Goal: Task Accomplishment & Management: Complete application form

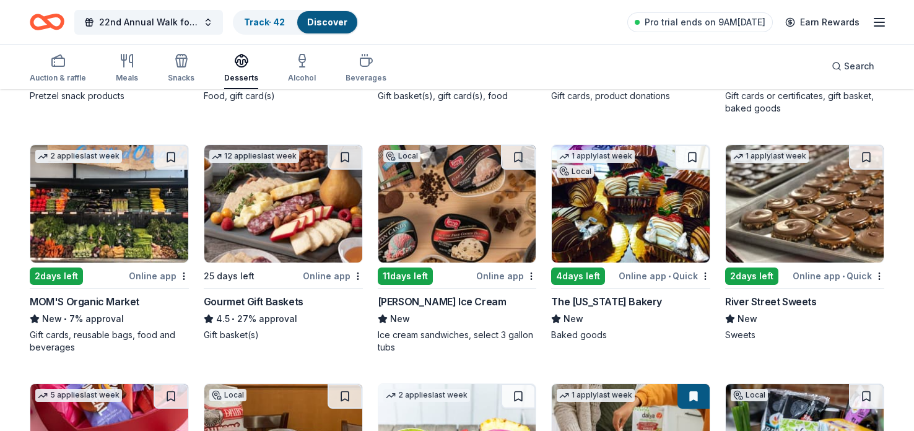
scroll to position [323, 0]
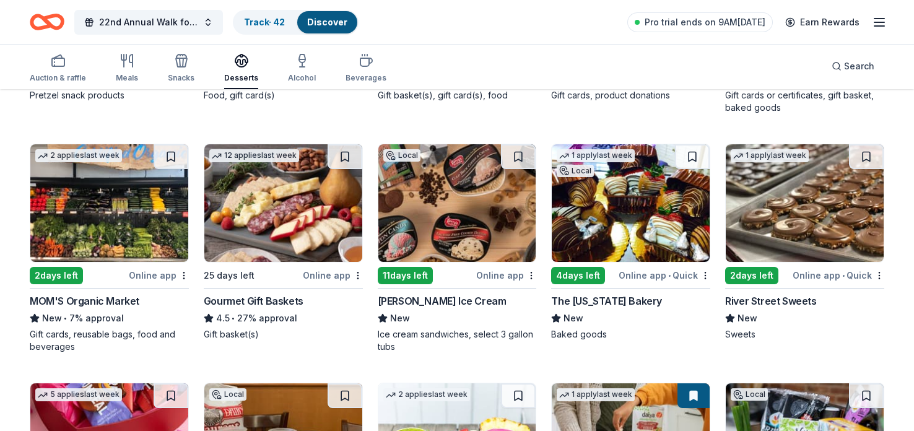
click at [318, 122] on div "1 apply last week Local 4 days left Online app • Quick Unique Snacks New • 56% …" at bounding box center [457, 368] width 855 height 926
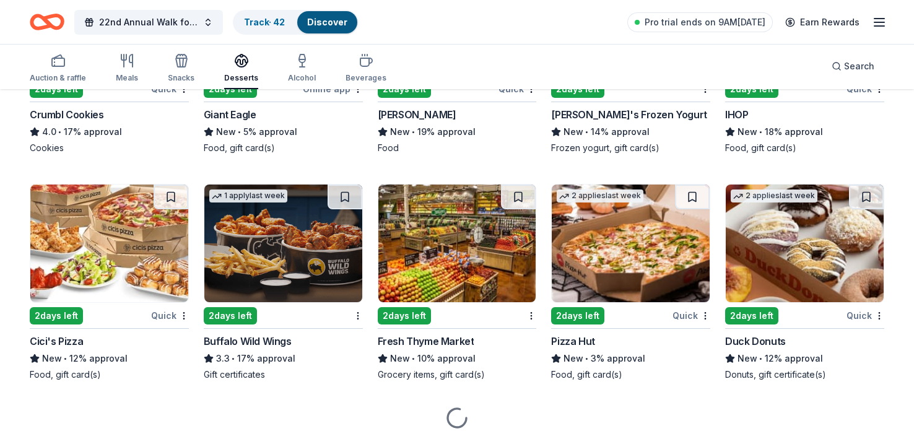
scroll to position [1232, 0]
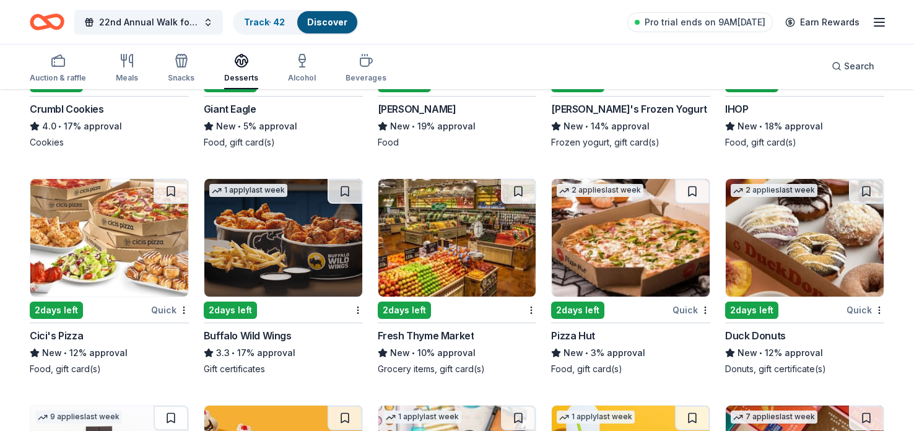
click at [224, 310] on div "2 days left" at bounding box center [230, 310] width 53 height 17
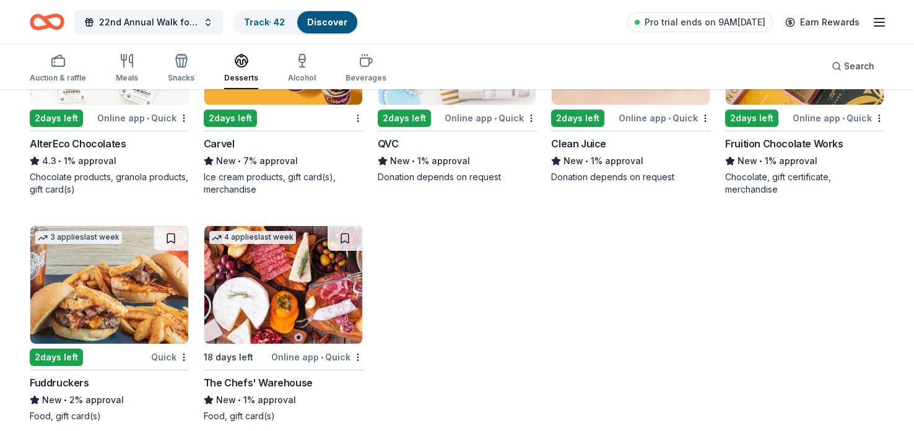
scroll to position [1665, 0]
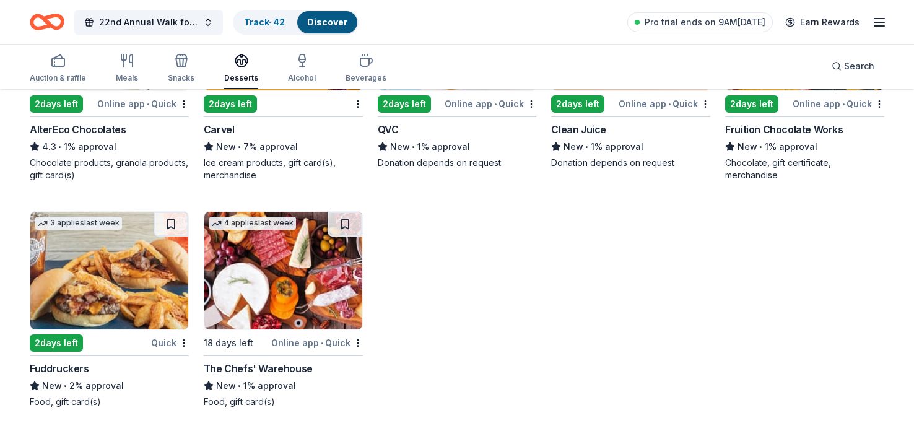
click at [74, 339] on div "2 days left" at bounding box center [56, 342] width 53 height 17
click at [183, 61] on icon "button" at bounding box center [181, 60] width 15 height 15
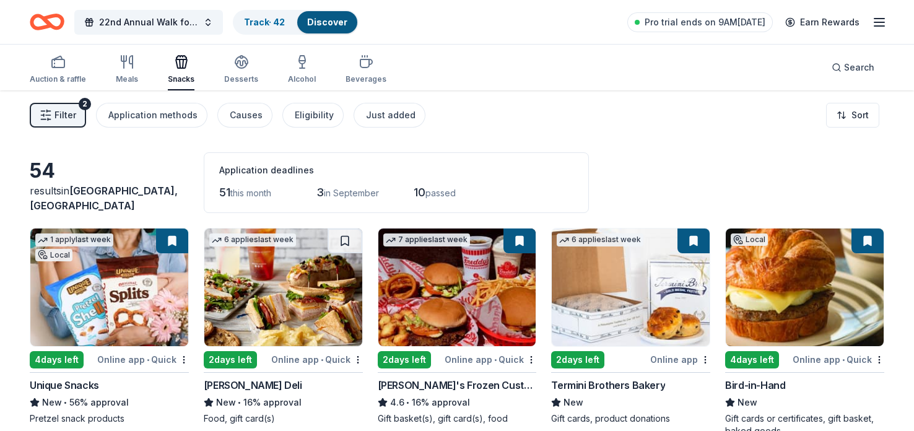
click at [102, 136] on div "Filter 2 Application methods Causes Eligibility Just added Sort" at bounding box center [457, 115] width 914 height 50
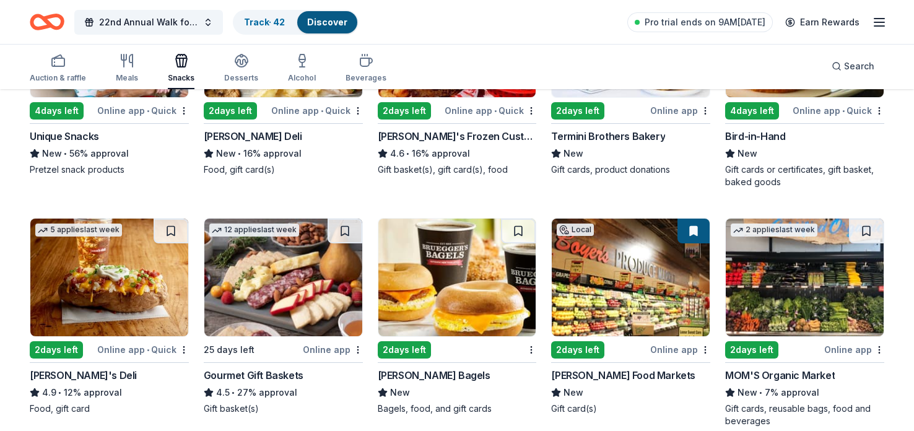
scroll to position [272, 0]
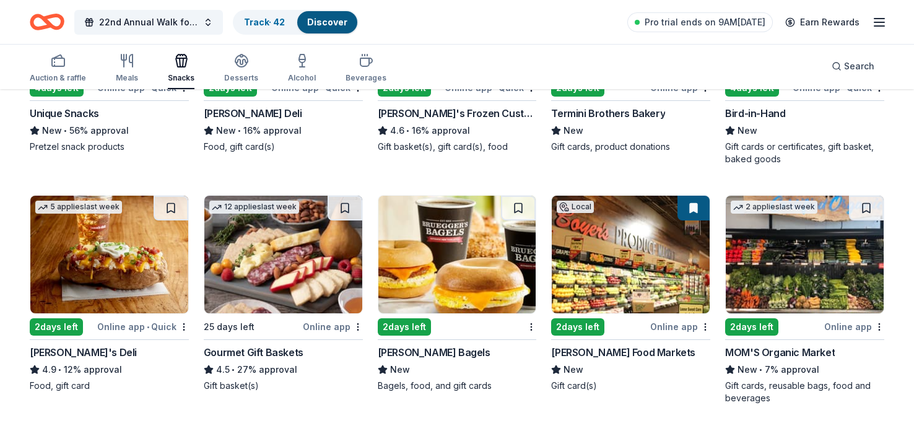
click at [565, 324] on div "2 days left" at bounding box center [577, 326] width 53 height 17
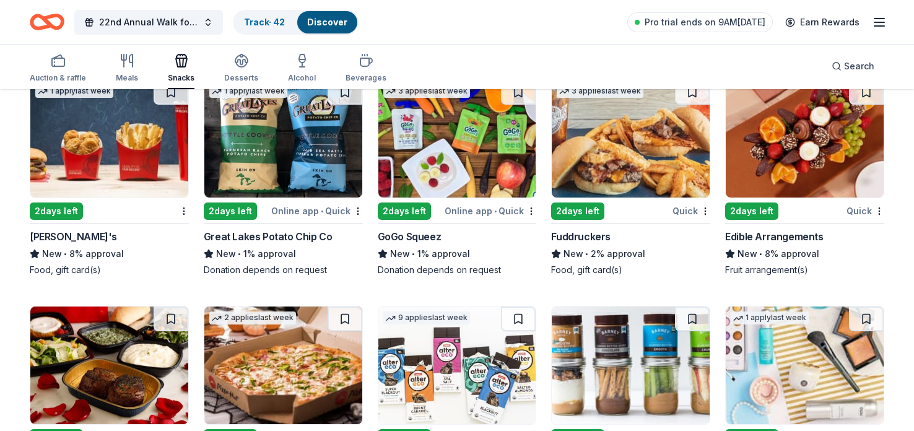
scroll to position [1785, 0]
click at [40, 206] on div "2 days left" at bounding box center [56, 210] width 53 height 17
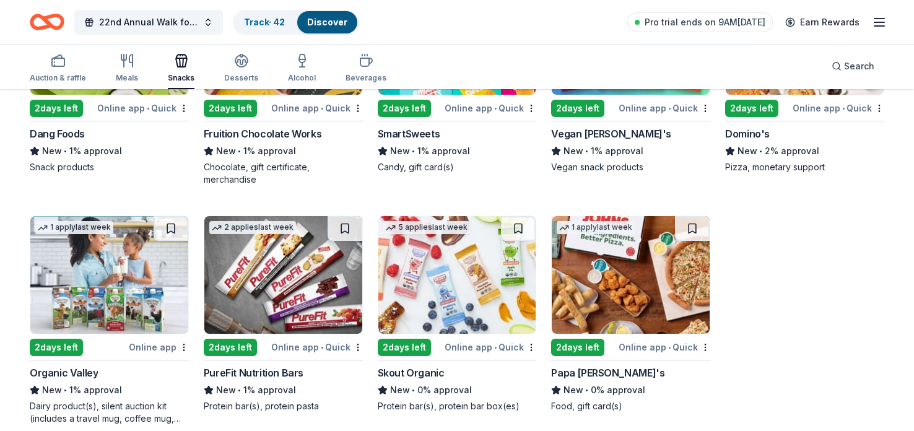
scroll to position [2353, 0]
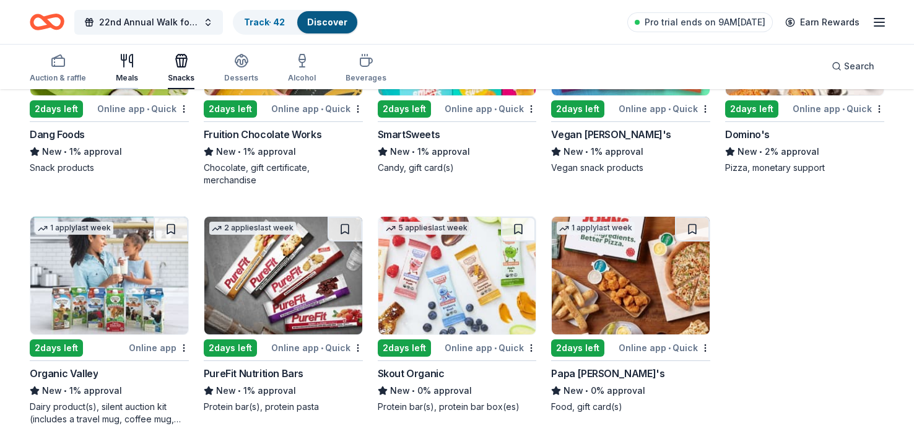
click at [131, 74] on div "Meals" at bounding box center [127, 78] width 22 height 10
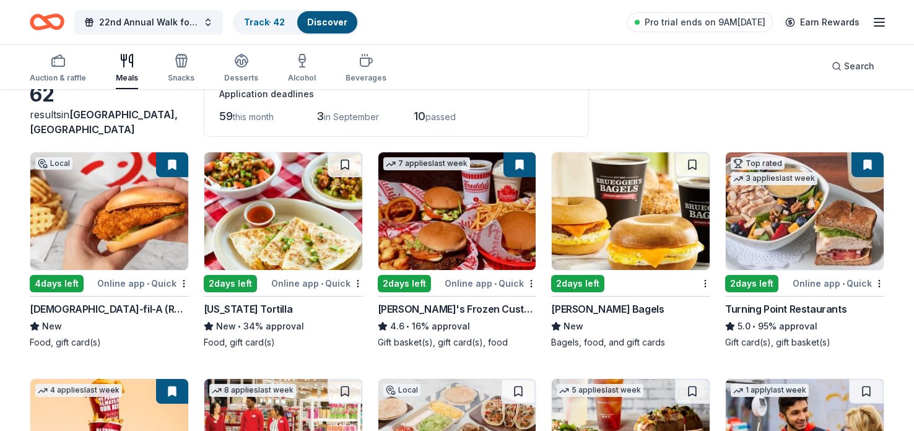
scroll to position [72, 0]
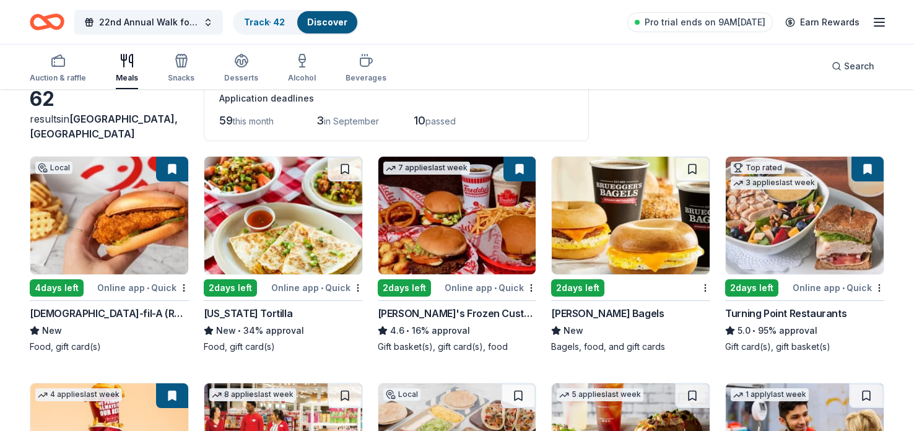
click at [765, 285] on div "2 days left" at bounding box center [751, 287] width 53 height 17
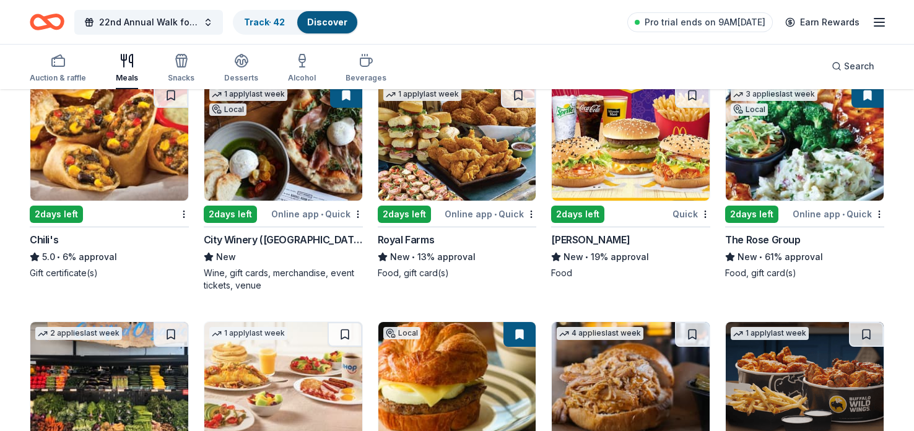
scroll to position [856, 0]
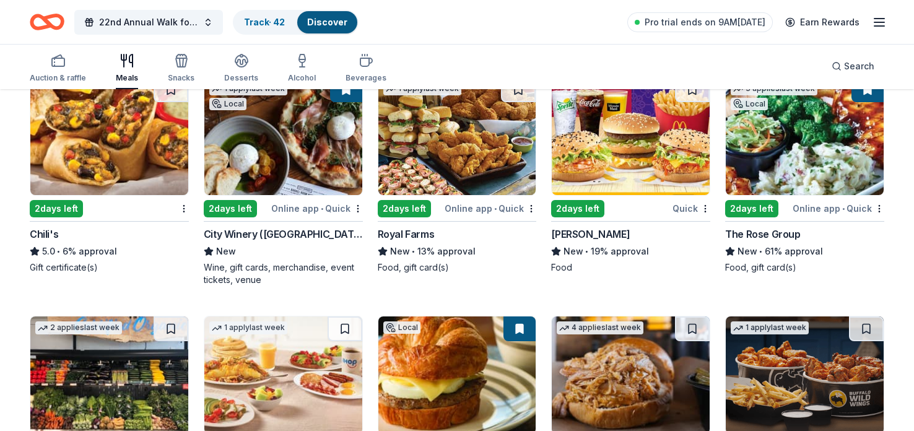
click at [393, 205] on div "2 days left" at bounding box center [404, 208] width 53 height 17
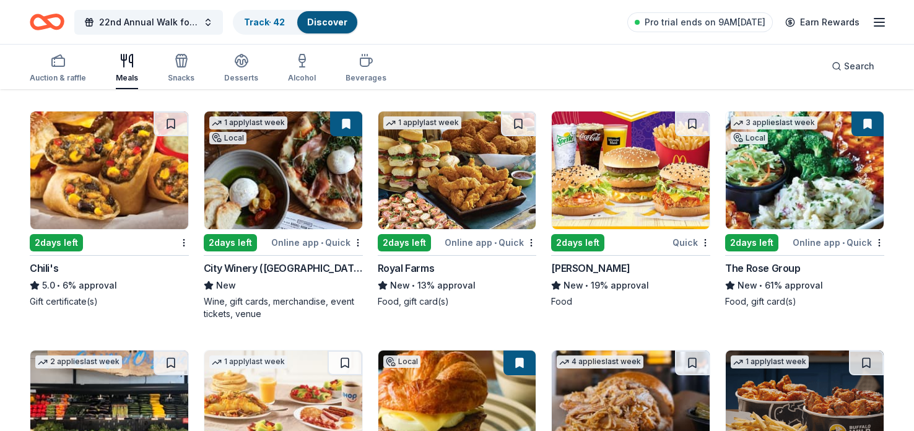
scroll to position [824, 0]
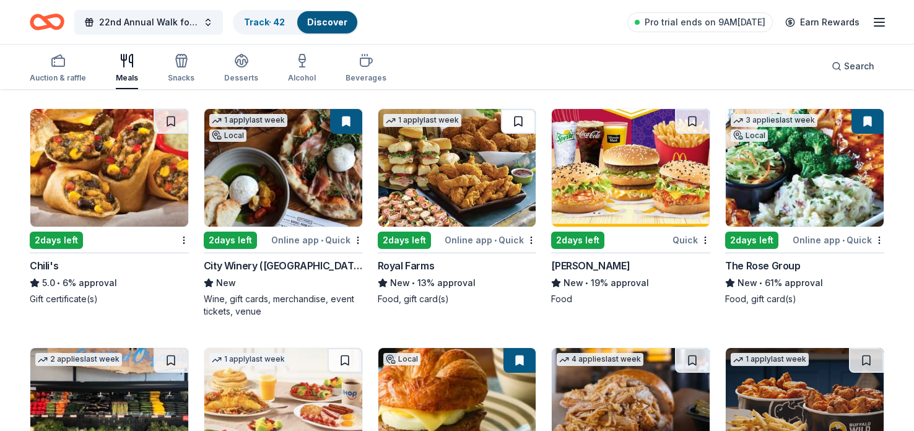
click at [523, 123] on button at bounding box center [518, 121] width 35 height 25
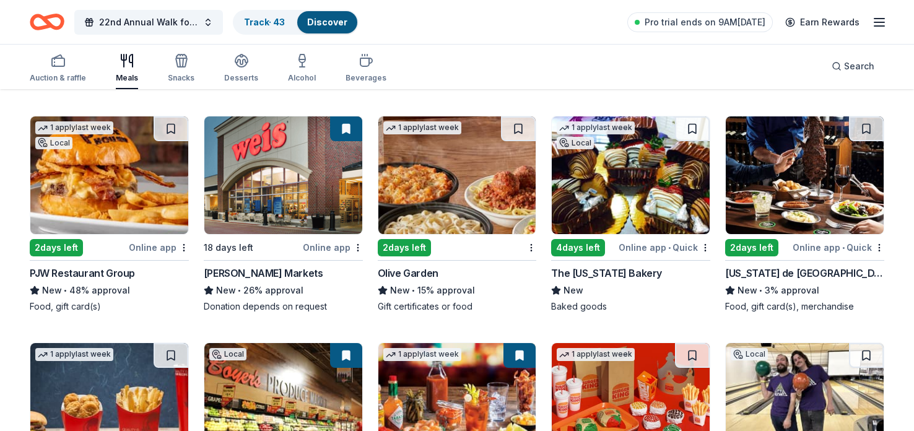
scroll to position [1289, 0]
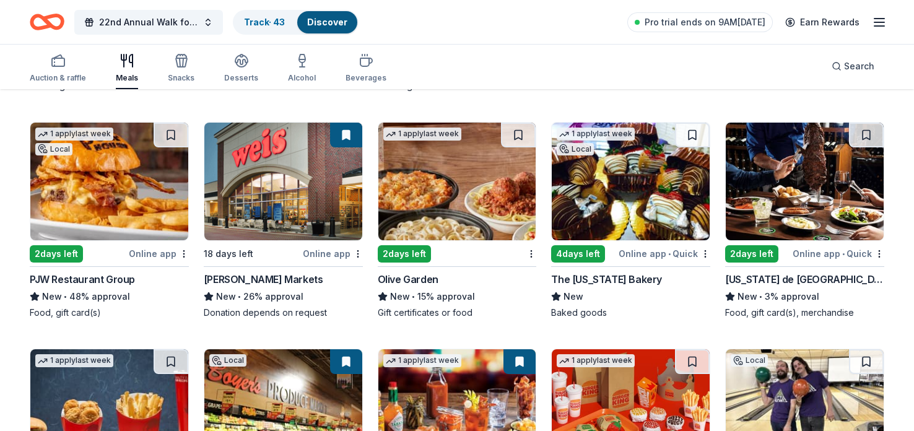
click at [593, 255] on div "4 days left" at bounding box center [578, 253] width 54 height 17
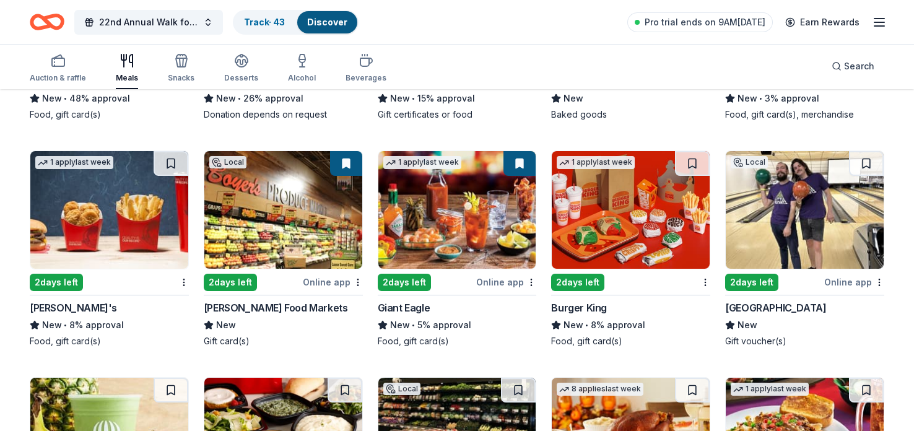
scroll to position [1485, 0]
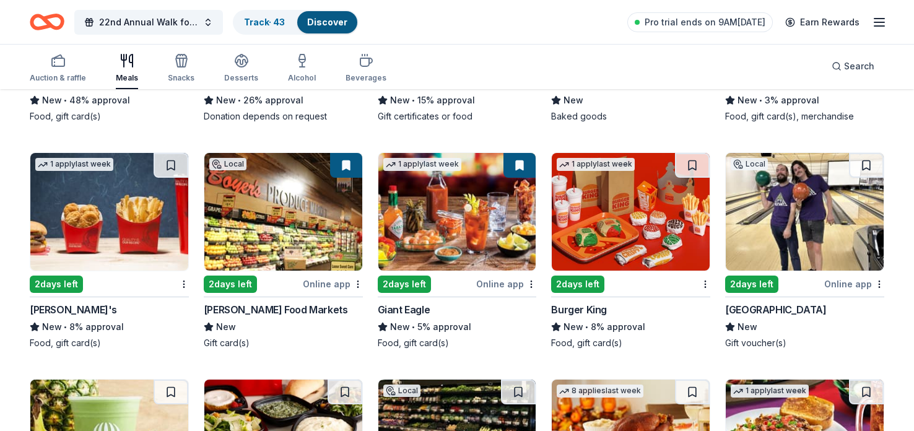
click at [769, 285] on div "2 days left" at bounding box center [751, 284] width 53 height 17
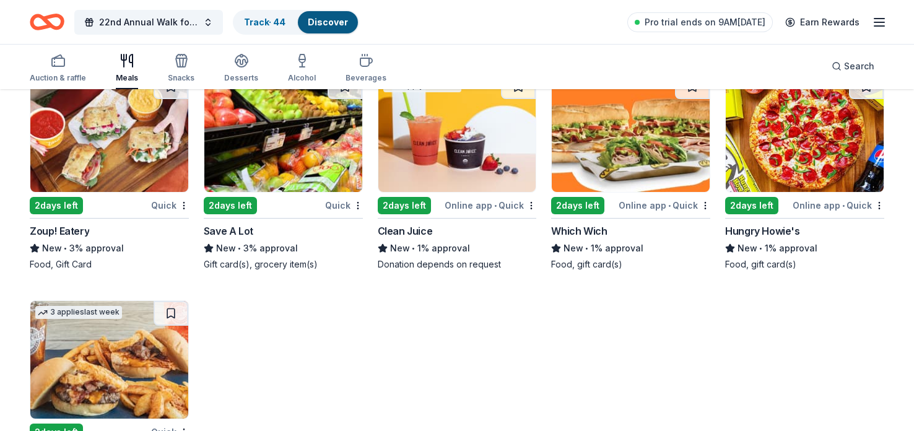
scroll to position [2810, 0]
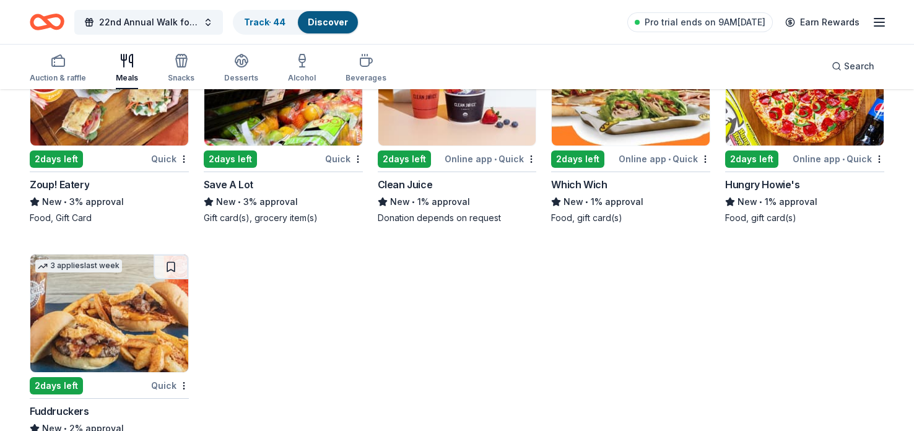
scroll to position [2766, 0]
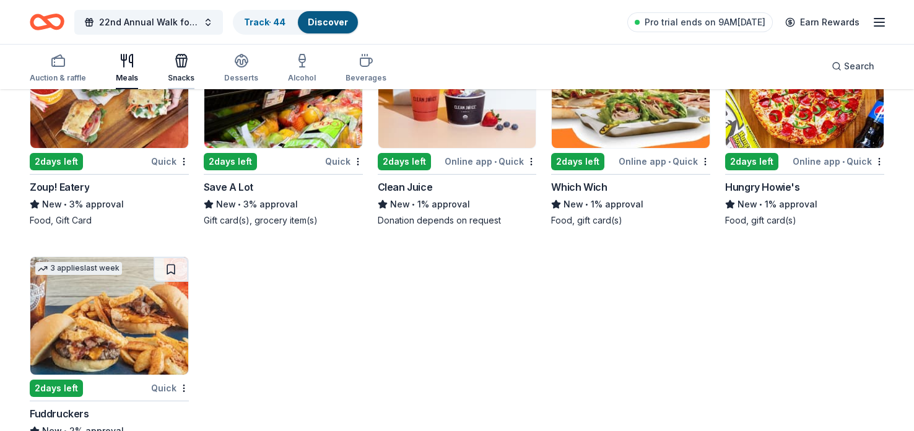
click at [180, 60] on icon "button" at bounding box center [180, 62] width 1 height 9
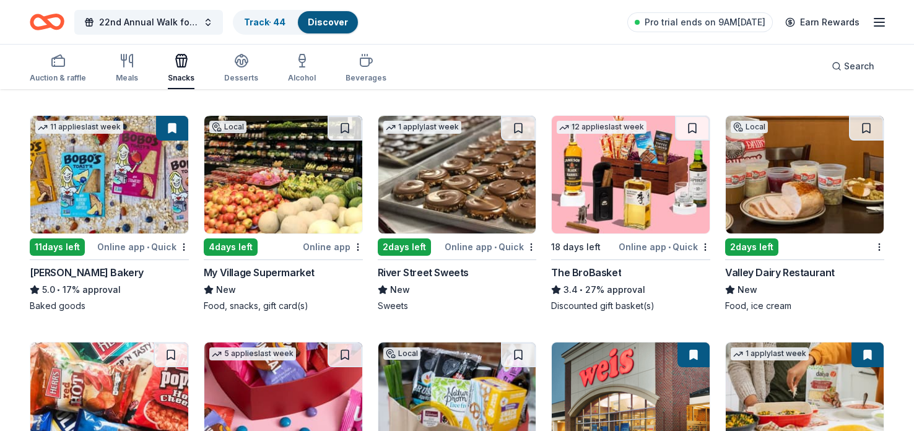
scroll to position [594, 0]
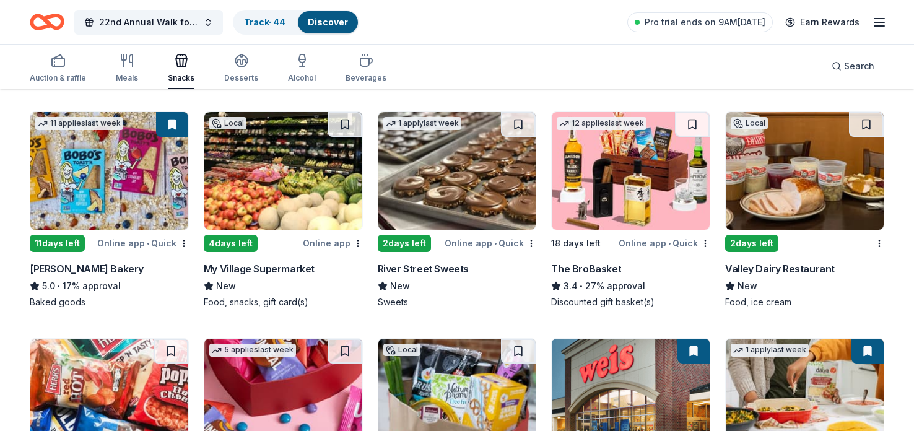
click at [603, 268] on div "The BroBasket" at bounding box center [586, 268] width 70 height 15
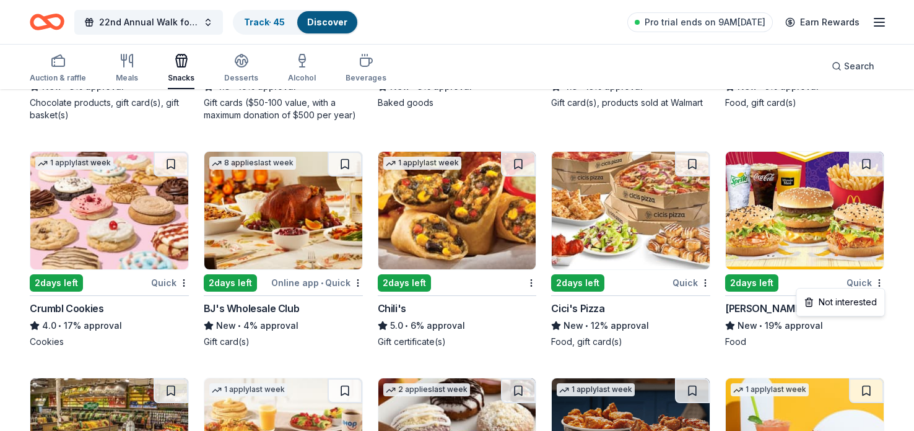
scroll to position [1309, 0]
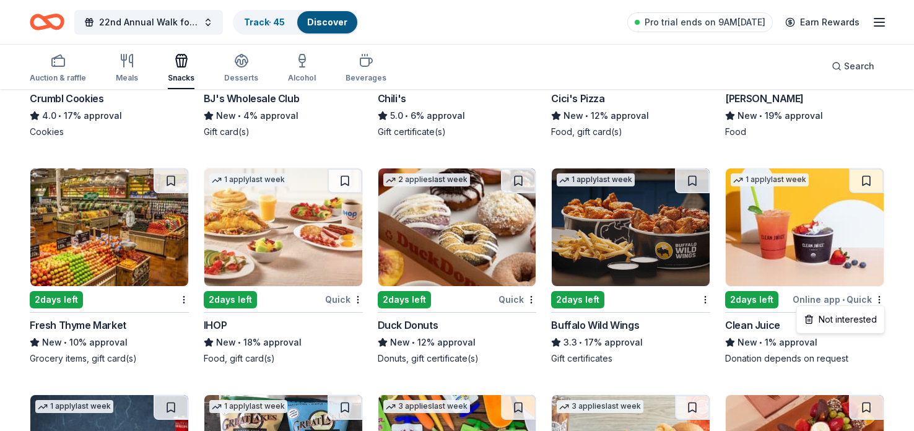
scroll to position [1502, 0]
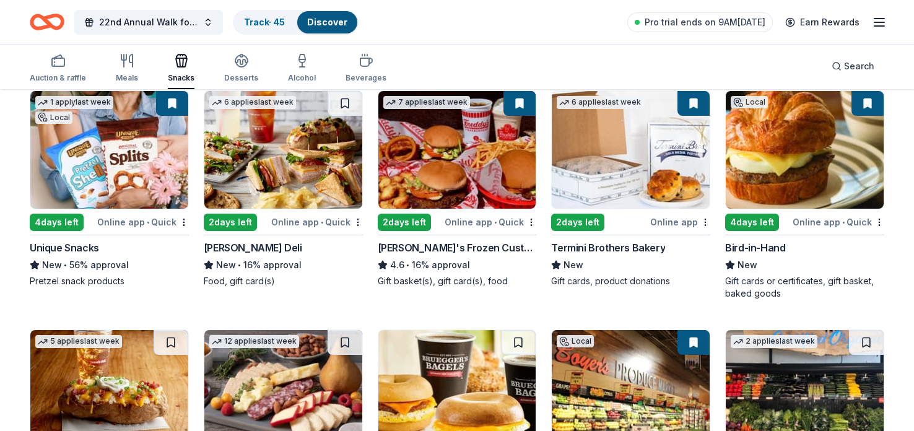
scroll to position [137, 0]
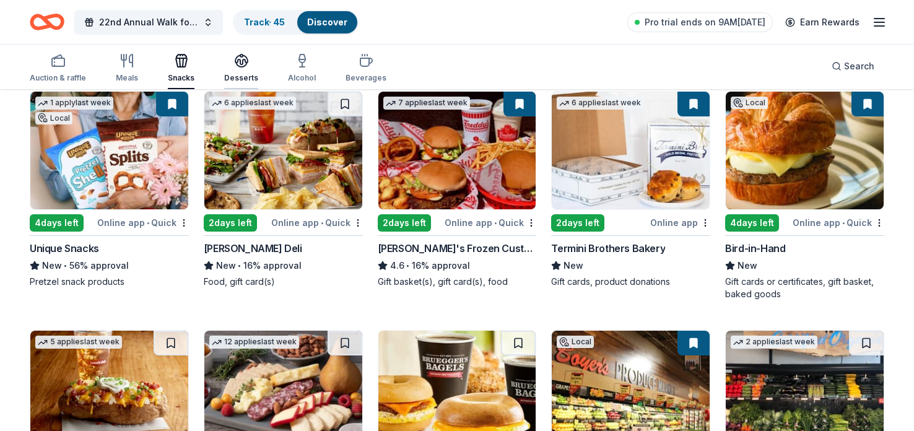
click at [236, 64] on icon "button" at bounding box center [241, 65] width 11 height 4
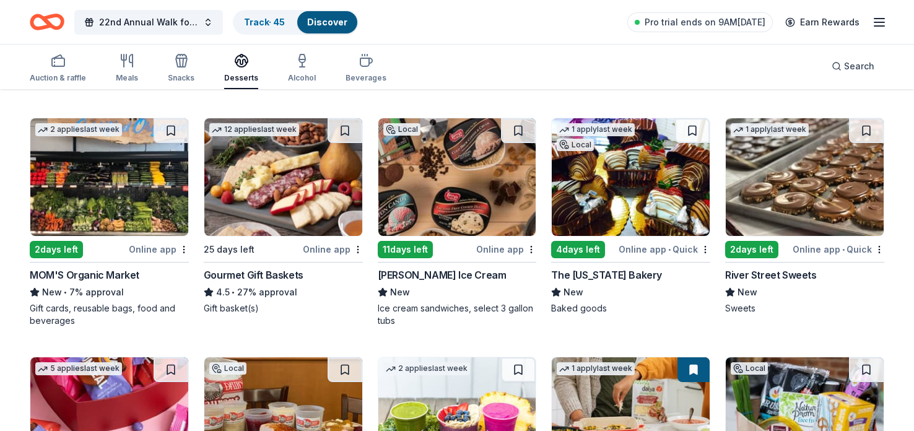
scroll to position [354, 0]
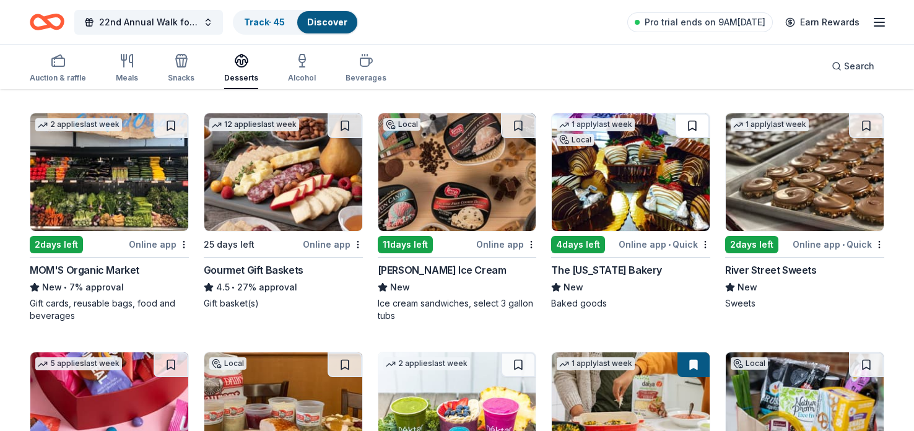
click at [693, 120] on button at bounding box center [692, 125] width 35 height 25
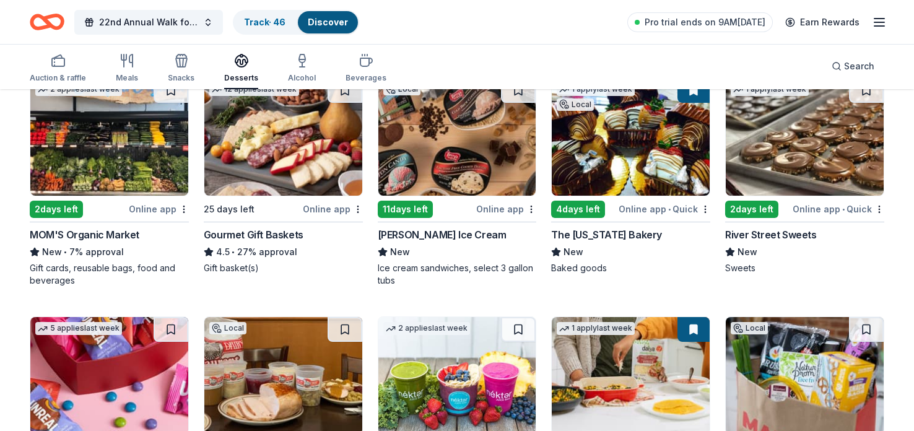
scroll to position [390, 0]
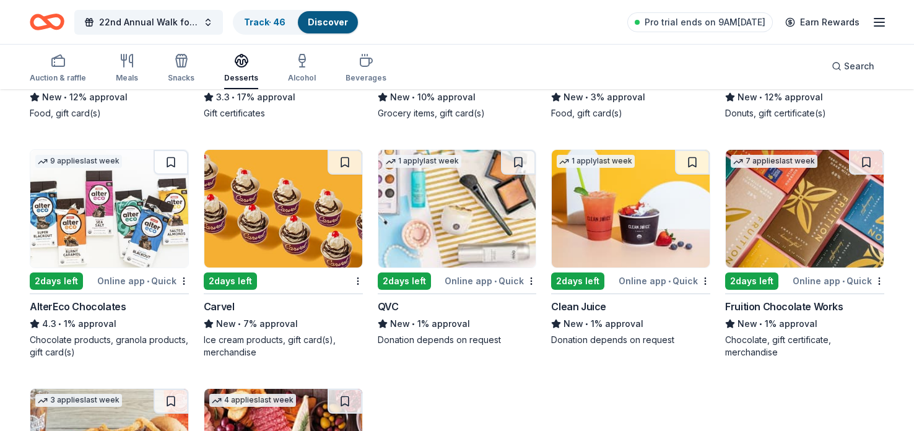
scroll to position [1504, 0]
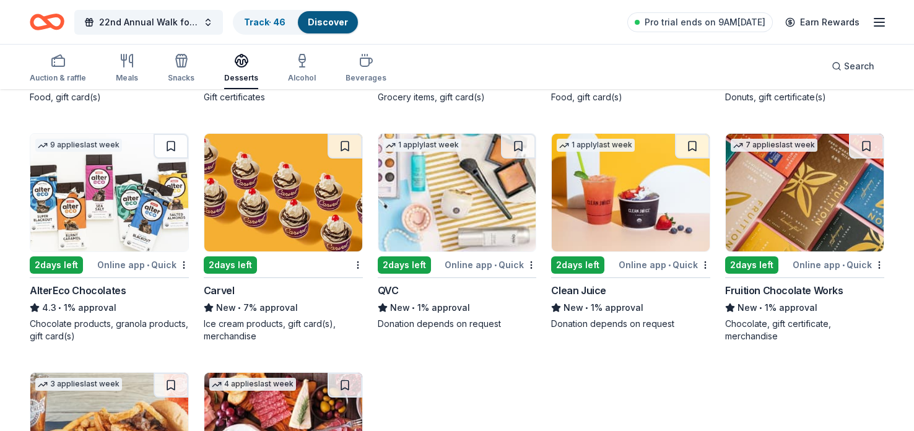
click at [223, 273] on div "2 days left Carvel New • 7% approval Ice cream products, gift card(s), merchand…" at bounding box center [283, 237] width 159 height 209
click at [306, 23] on div "Discover" at bounding box center [328, 22] width 60 height 22
click at [261, 27] on link "Track · 46" at bounding box center [264, 22] width 41 height 11
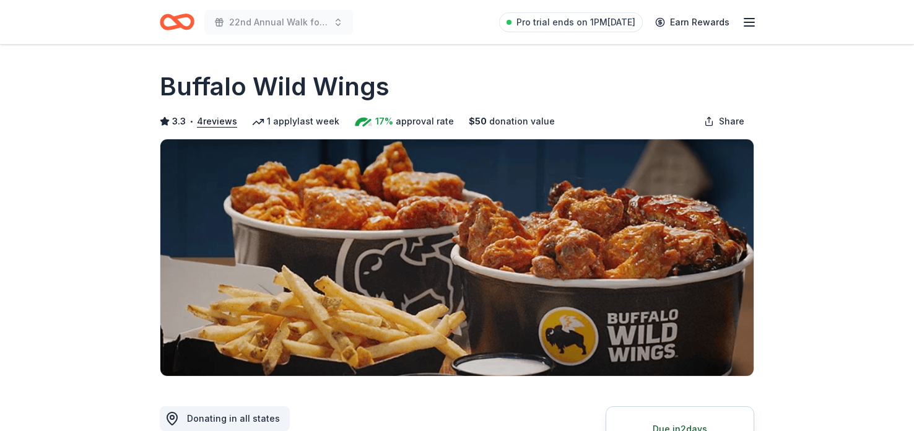
scroll to position [160, 0]
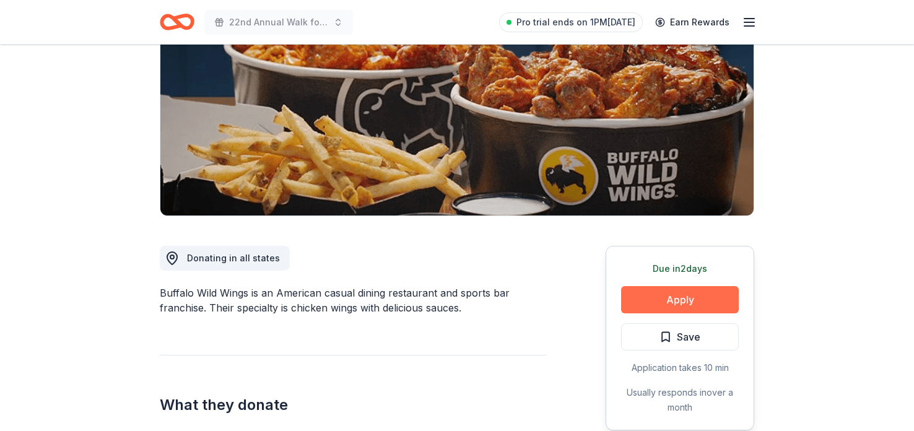
click at [724, 295] on button "Apply" at bounding box center [680, 299] width 118 height 27
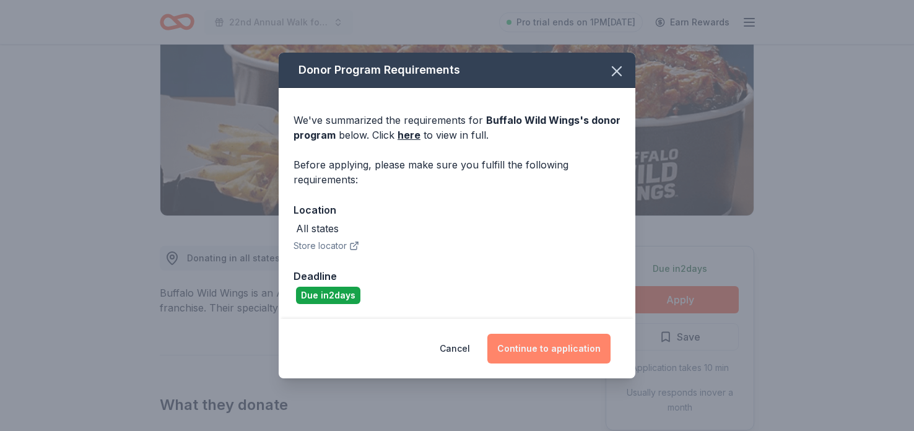
click at [553, 356] on button "Continue to application" at bounding box center [548, 349] width 123 height 30
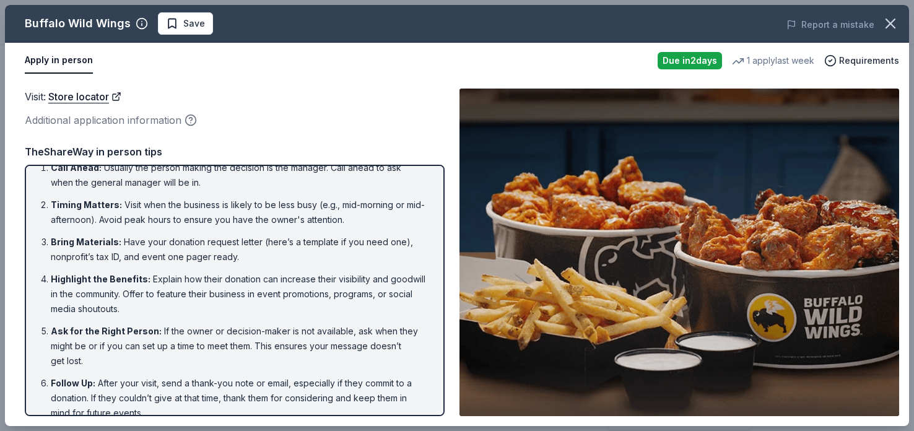
scroll to position [30, 0]
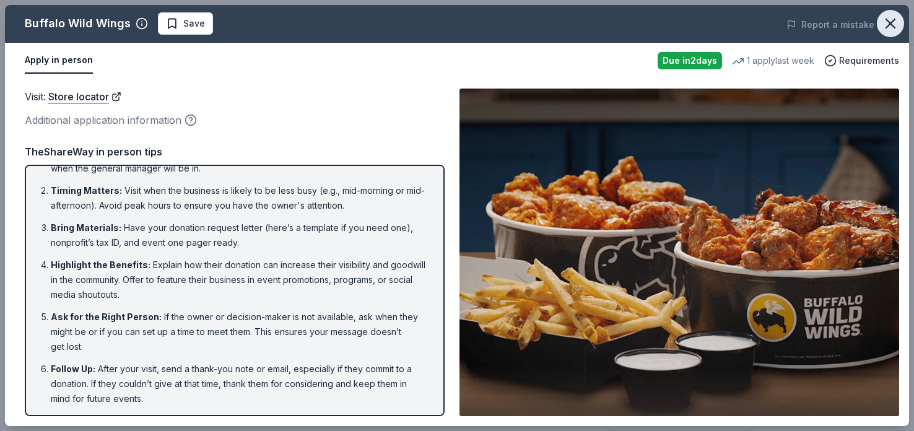
click at [885, 27] on icon "button" at bounding box center [890, 23] width 17 height 17
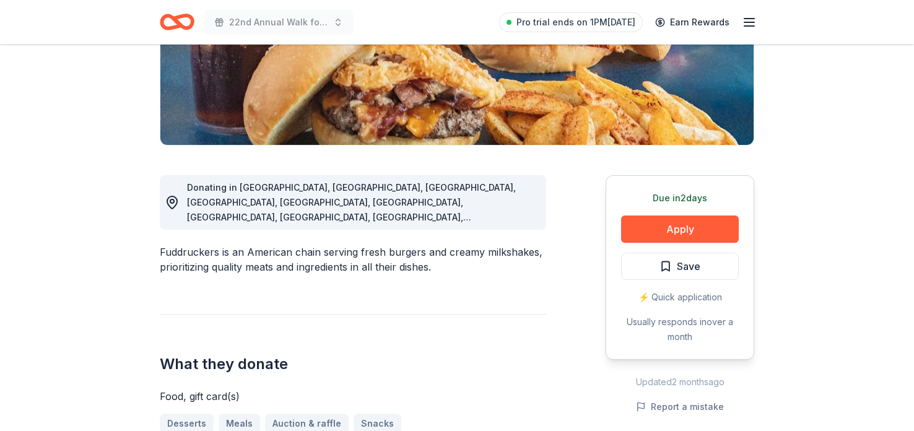
scroll to position [232, 0]
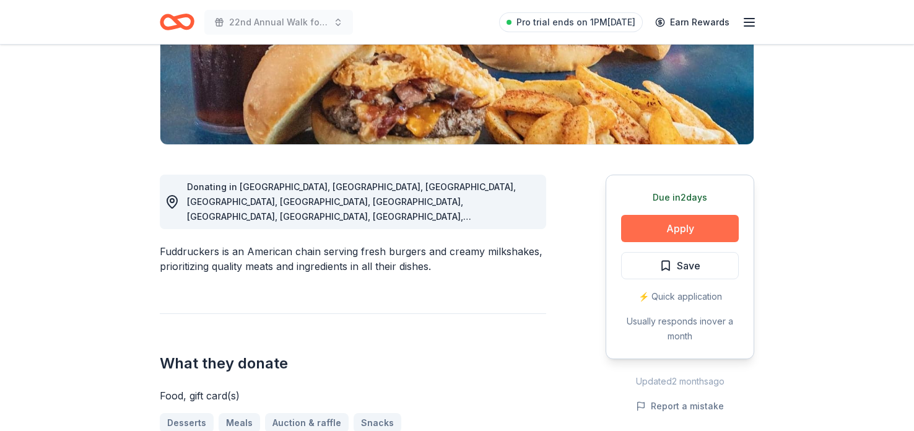
click at [644, 231] on button "Apply" at bounding box center [680, 228] width 118 height 27
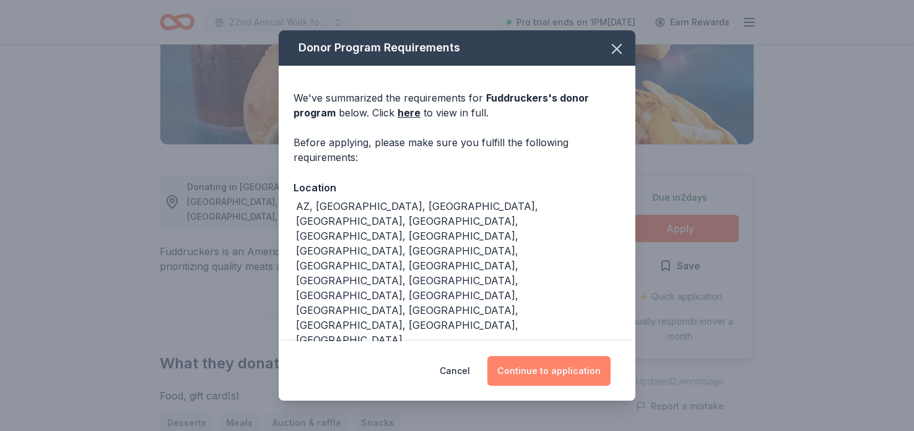
click at [518, 372] on button "Continue to application" at bounding box center [548, 371] width 123 height 30
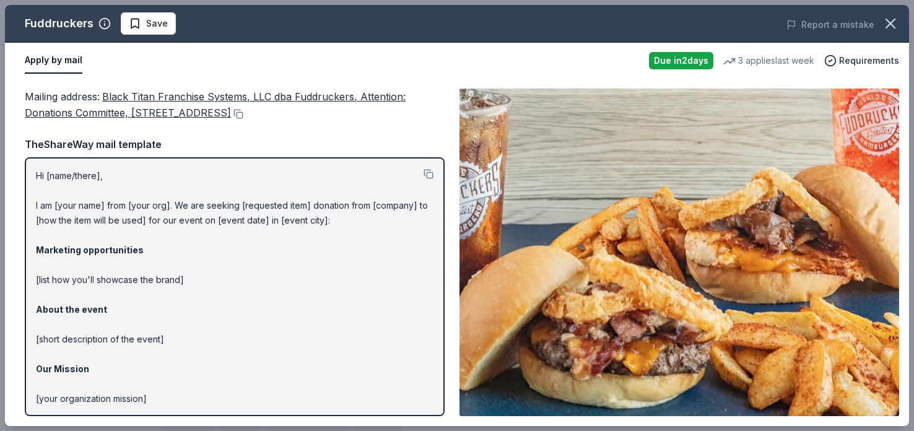
click at [674, 349] on img at bounding box center [679, 253] width 440 height 328
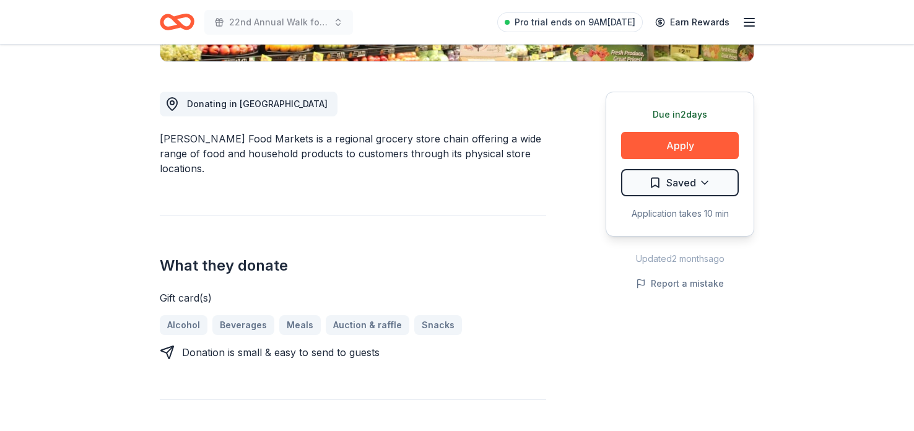
scroll to position [316, 0]
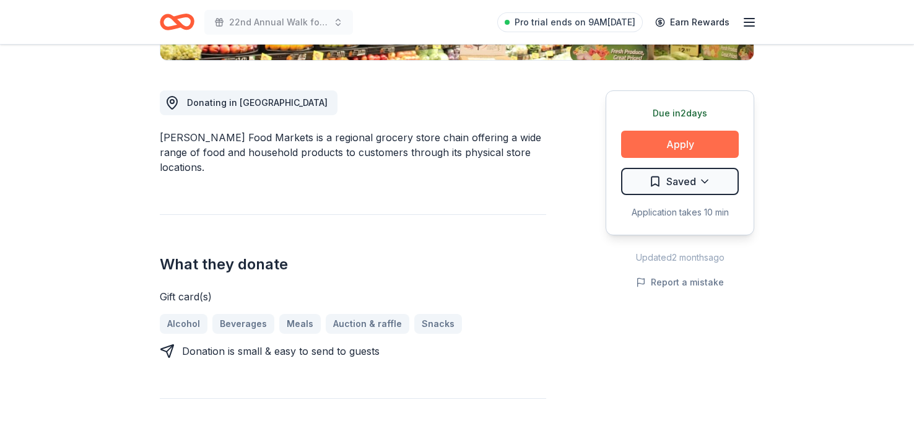
click at [707, 149] on button "Apply" at bounding box center [680, 144] width 118 height 27
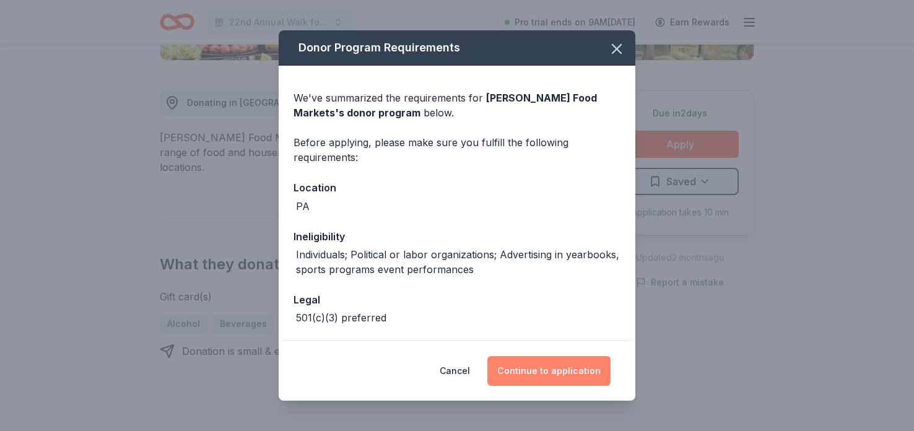
click at [588, 373] on button "Continue to application" at bounding box center [548, 371] width 123 height 30
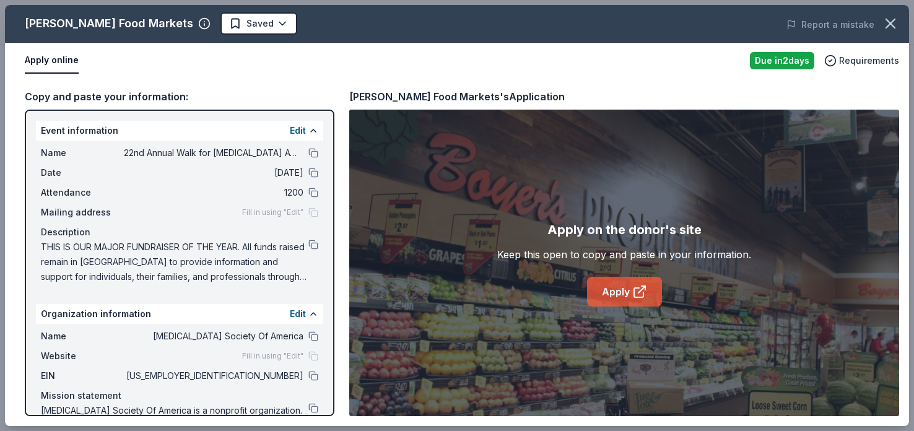
click at [636, 292] on icon at bounding box center [639, 291] width 15 height 15
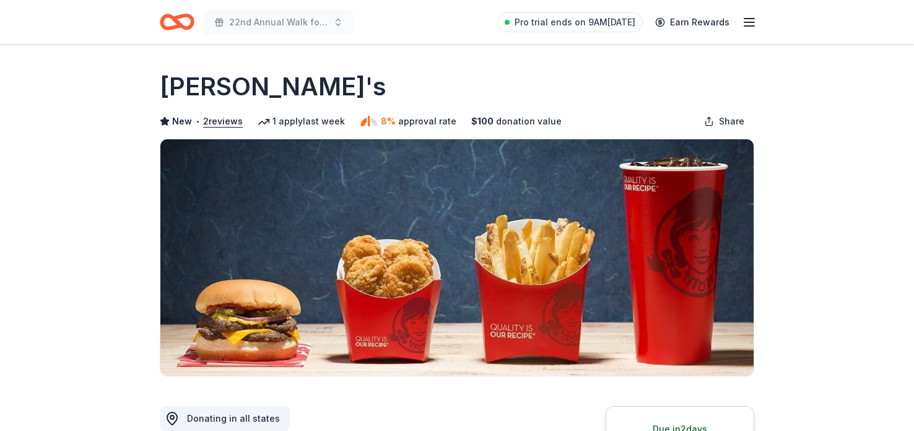
scroll to position [246, 0]
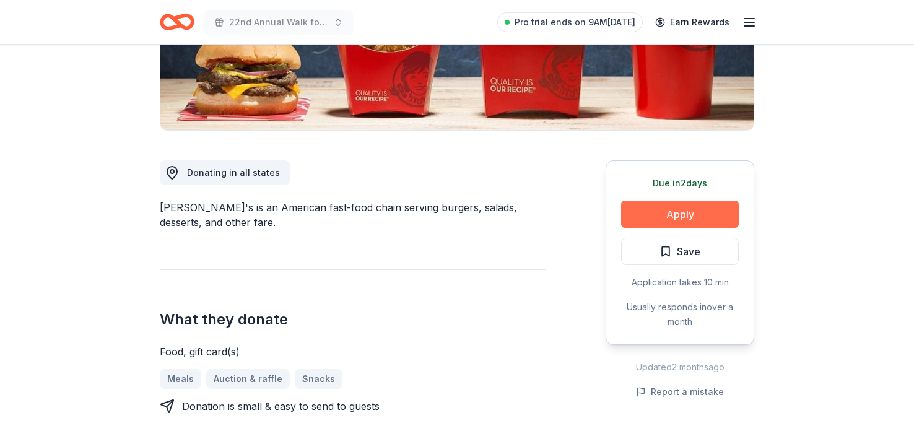
click at [710, 212] on button "Apply" at bounding box center [680, 214] width 118 height 27
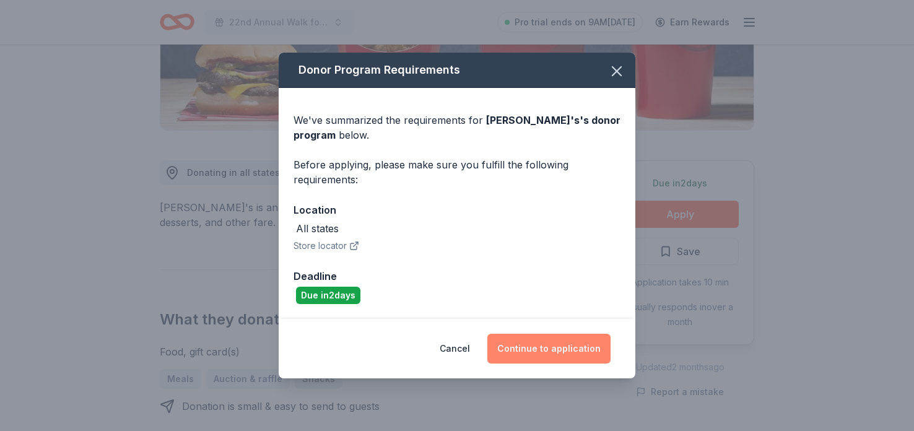
click at [597, 342] on button "Continue to application" at bounding box center [548, 349] width 123 height 30
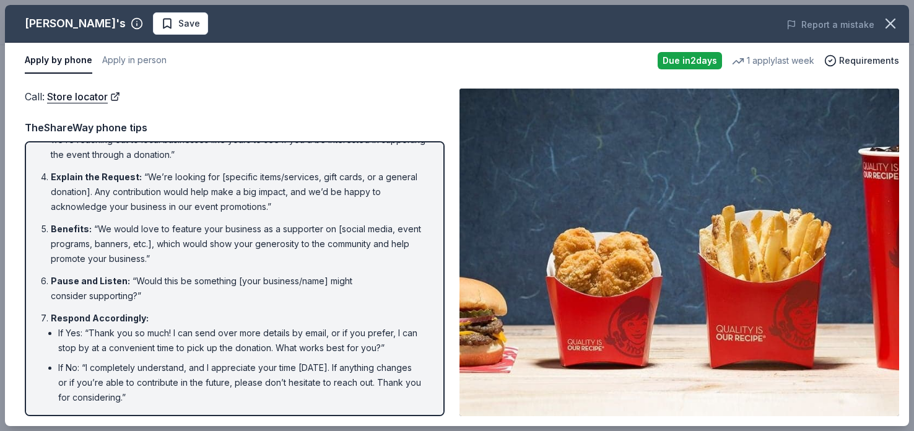
scroll to position [160, 0]
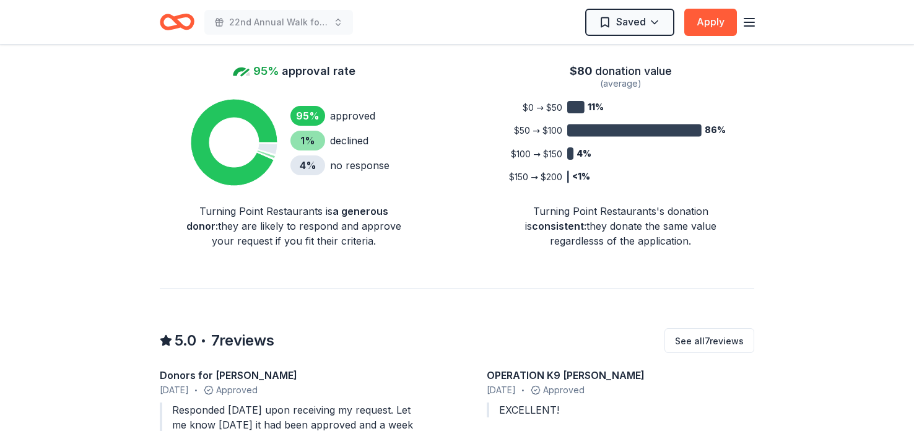
scroll to position [852, 0]
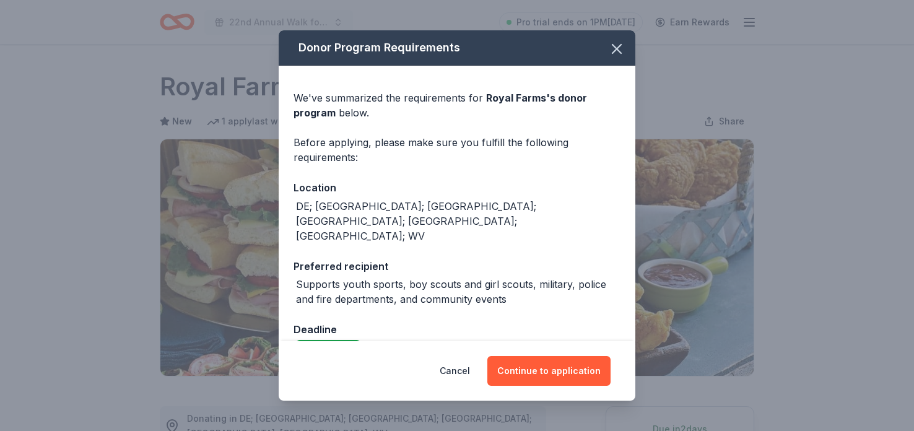
scroll to position [198, 0]
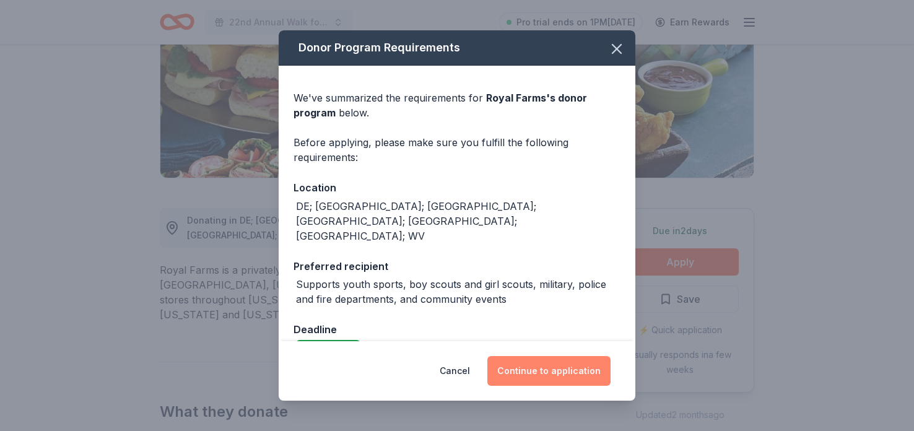
click at [591, 378] on button "Continue to application" at bounding box center [548, 371] width 123 height 30
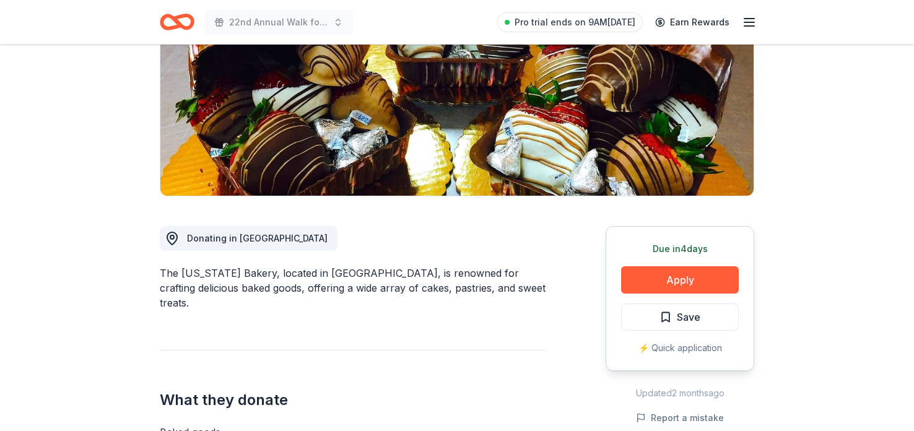
scroll to position [185, 0]
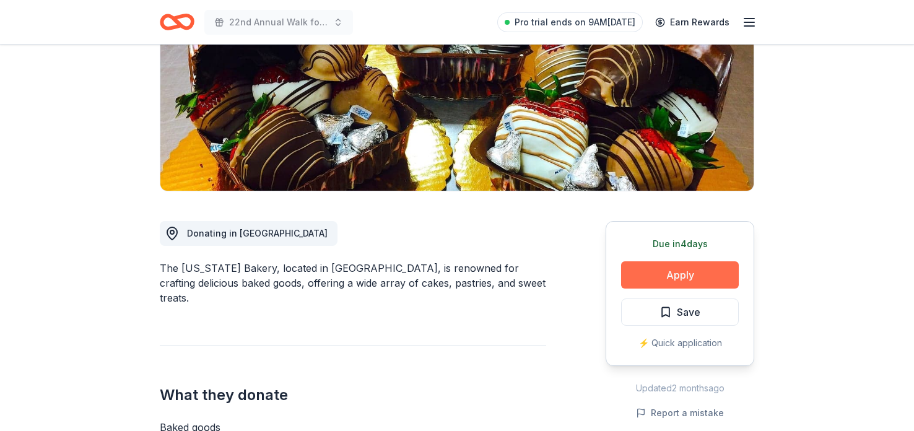
click at [715, 269] on button "Apply" at bounding box center [680, 274] width 118 height 27
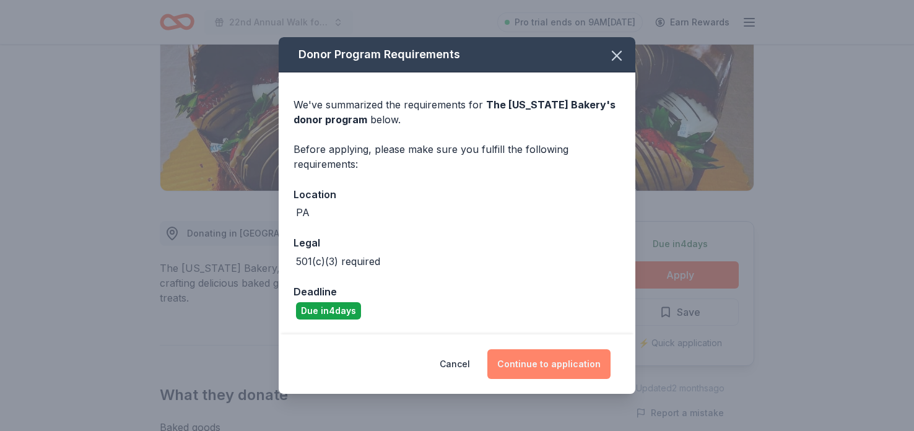
click at [541, 364] on button "Continue to application" at bounding box center [548, 364] width 123 height 30
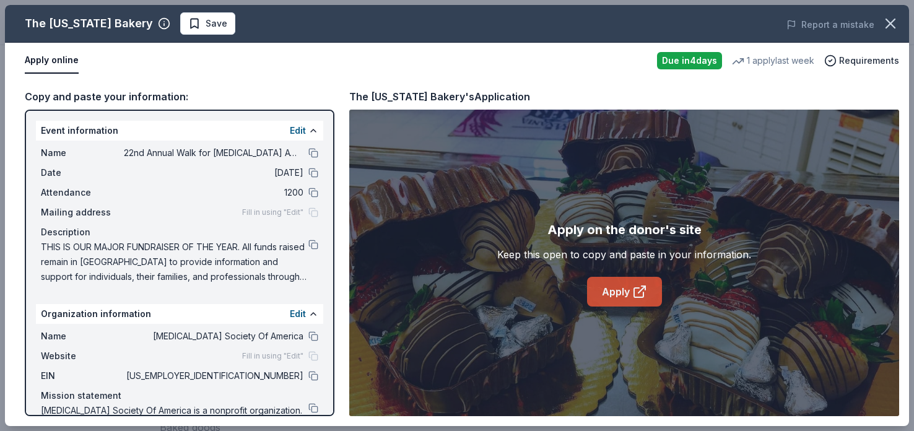
click at [632, 297] on icon at bounding box center [639, 291] width 15 height 15
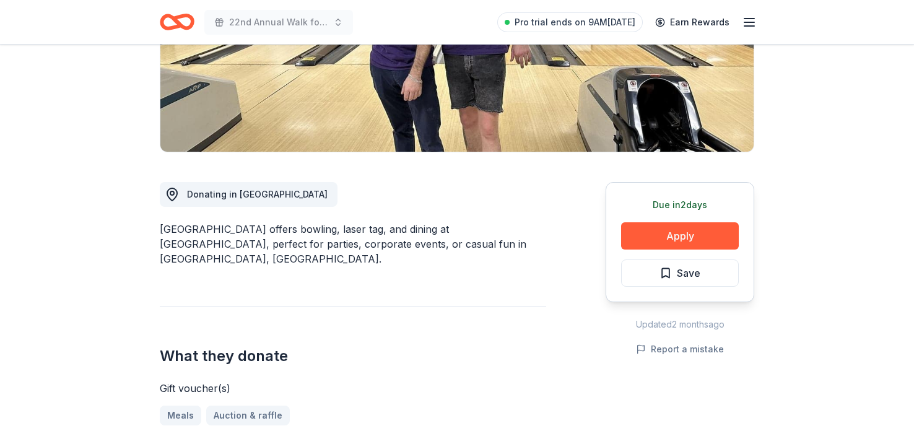
scroll to position [227, 0]
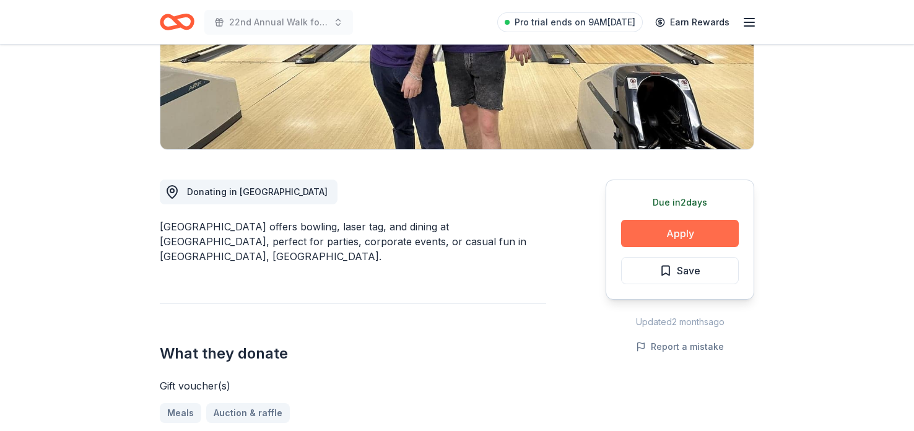
click at [705, 235] on button "Apply" at bounding box center [680, 233] width 118 height 27
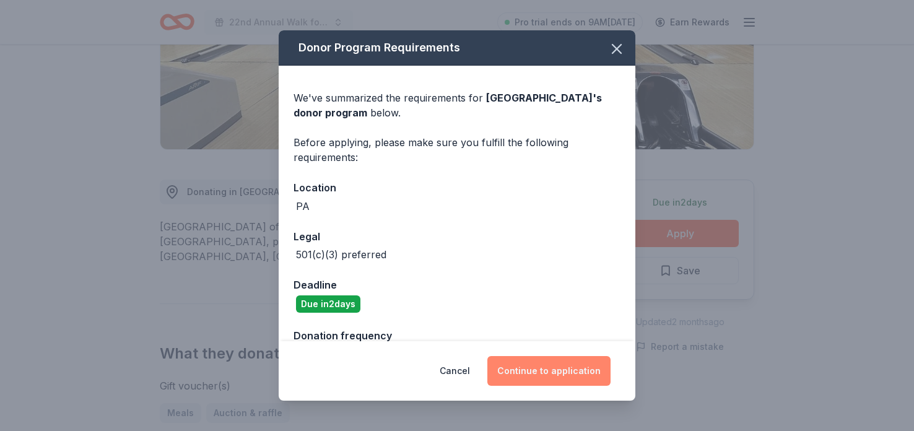
click at [560, 363] on button "Continue to application" at bounding box center [548, 371] width 123 height 30
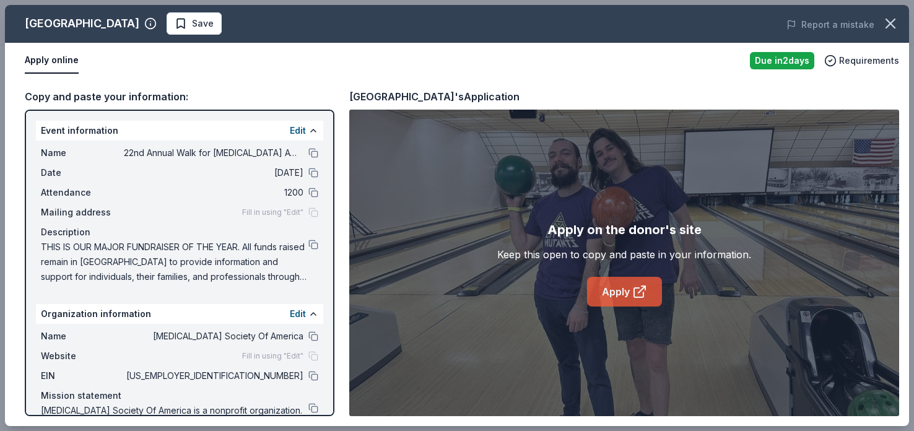
click at [636, 298] on link "Apply" at bounding box center [624, 292] width 75 height 30
click at [214, 20] on span "Save" at bounding box center [194, 23] width 39 height 15
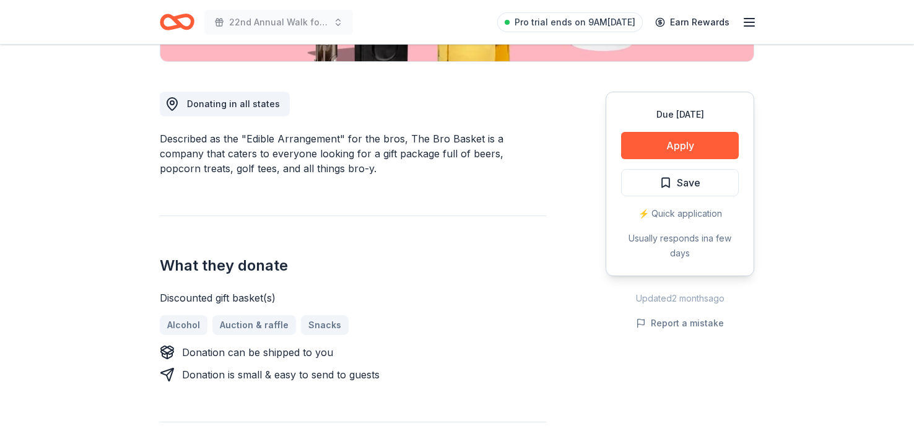
scroll to position [316, 0]
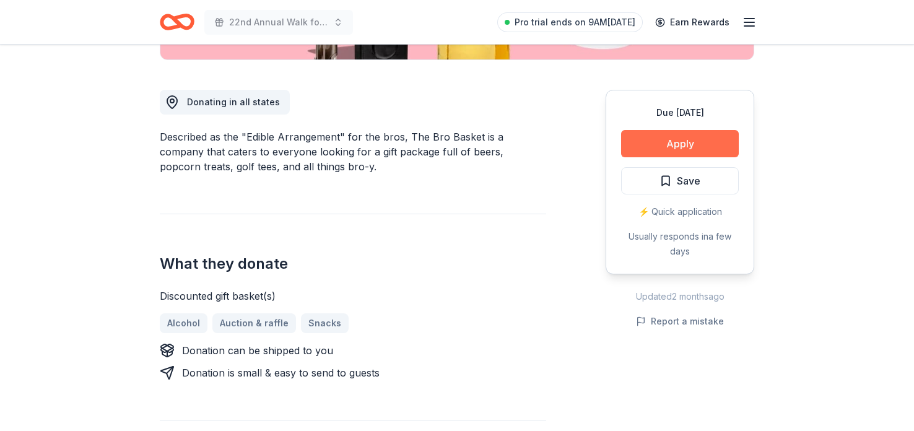
click at [703, 142] on button "Apply" at bounding box center [680, 143] width 118 height 27
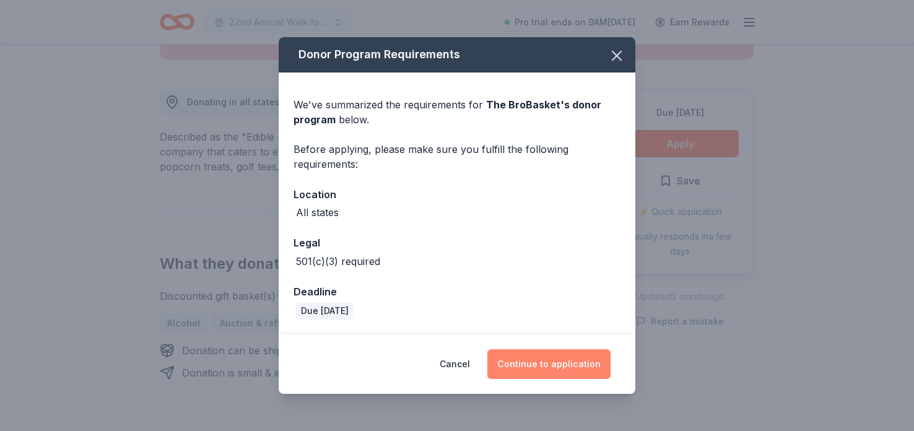
click at [554, 363] on button "Continue to application" at bounding box center [548, 364] width 123 height 30
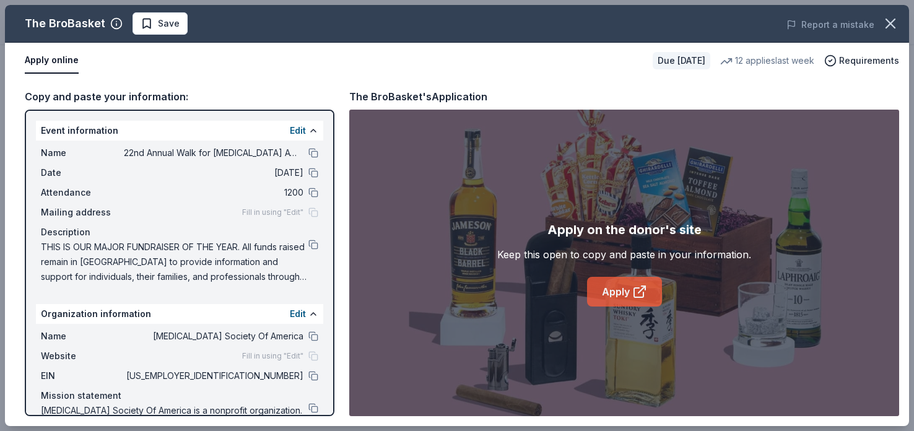
click at [628, 297] on link "Apply" at bounding box center [624, 292] width 75 height 30
click at [149, 28] on span "Save" at bounding box center [160, 23] width 39 height 15
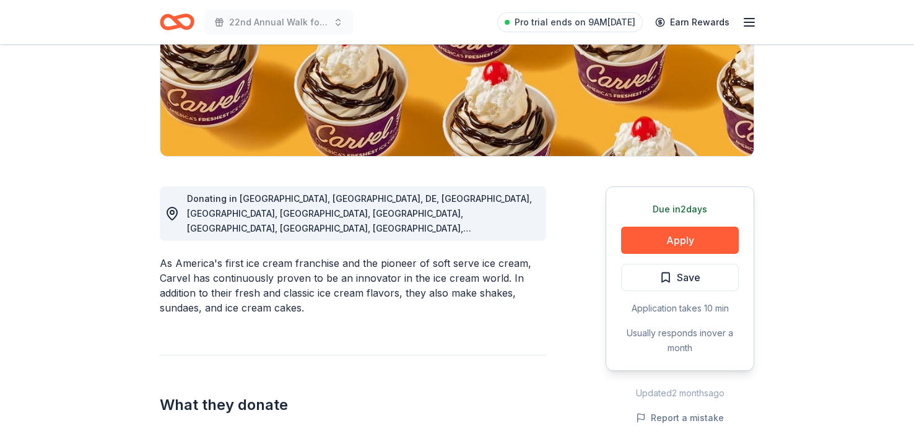
scroll to position [224, 0]
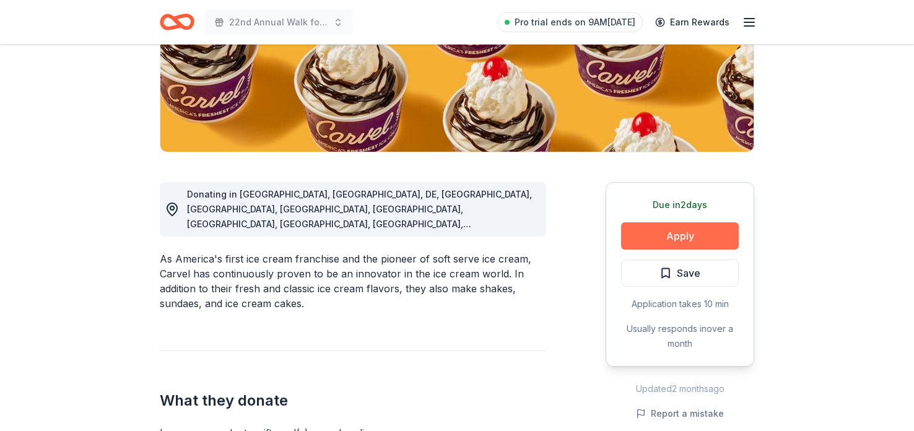
click at [699, 235] on button "Apply" at bounding box center [680, 235] width 118 height 27
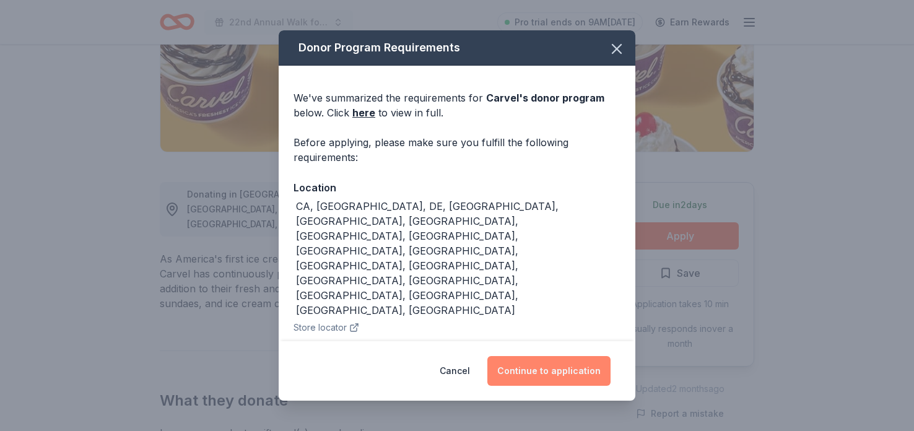
click at [578, 356] on button "Continue to application" at bounding box center [548, 371] width 123 height 30
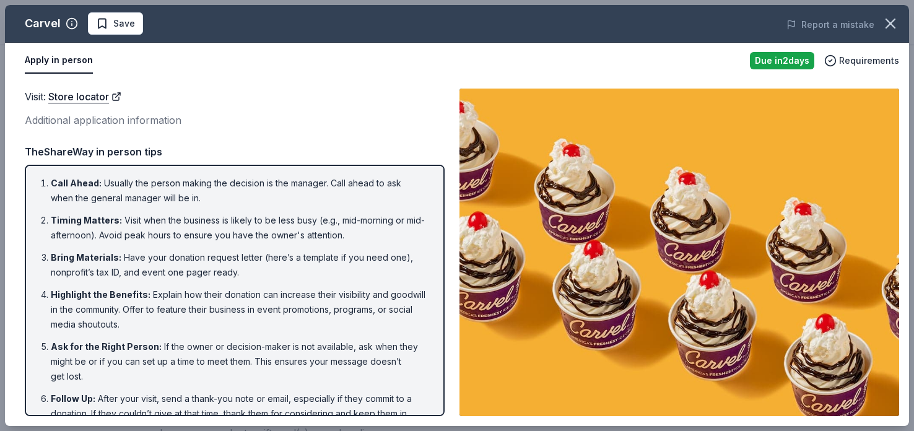
scroll to position [30, 0]
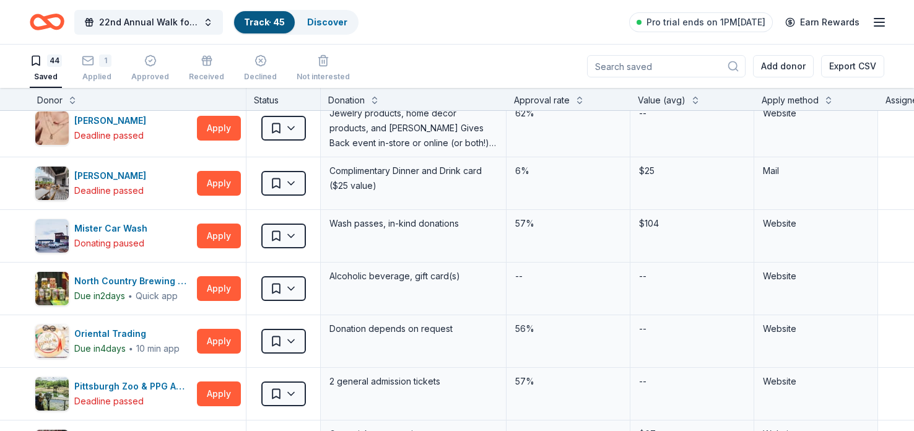
scroll to position [1140, 0]
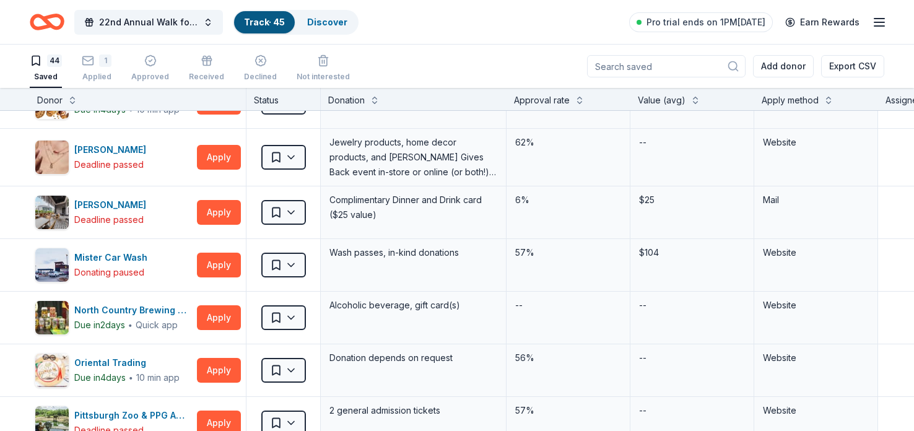
click at [874, 20] on html "22nd Annual Walk for Autism Awareness and Acceptance Track · 45 Discover Pro tr…" at bounding box center [457, 215] width 914 height 431
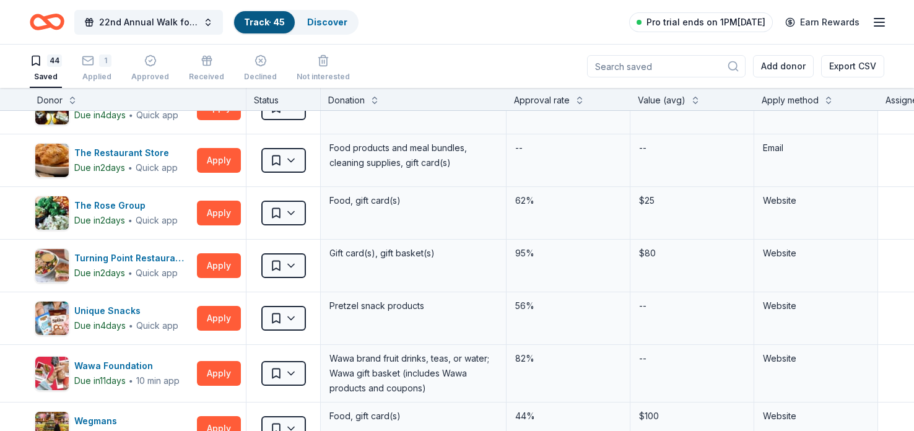
click at [756, 25] on span "Pro trial ends on 1PM, 8/26" at bounding box center [706, 22] width 119 height 15
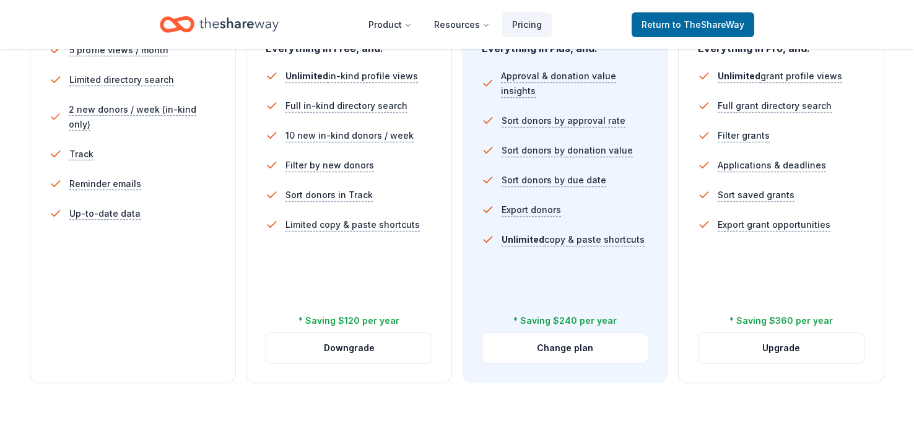
scroll to position [392, 0]
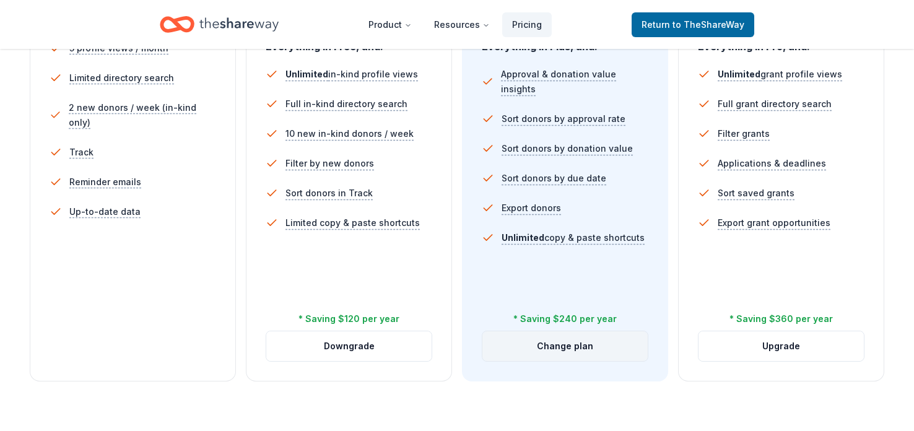
click at [605, 349] on button "Change plan" at bounding box center [564, 346] width 165 height 30
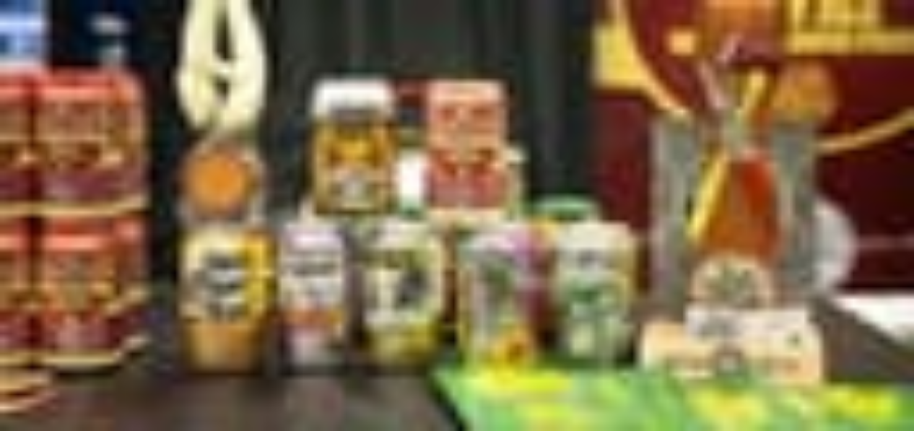
click at [62, 173] on link "View event" at bounding box center [33, 168] width 57 height 11
click at [284, 276] on span "22nd annual walk for Autism Awareness and Acceptance" at bounding box center [144, 281] width 279 height 11
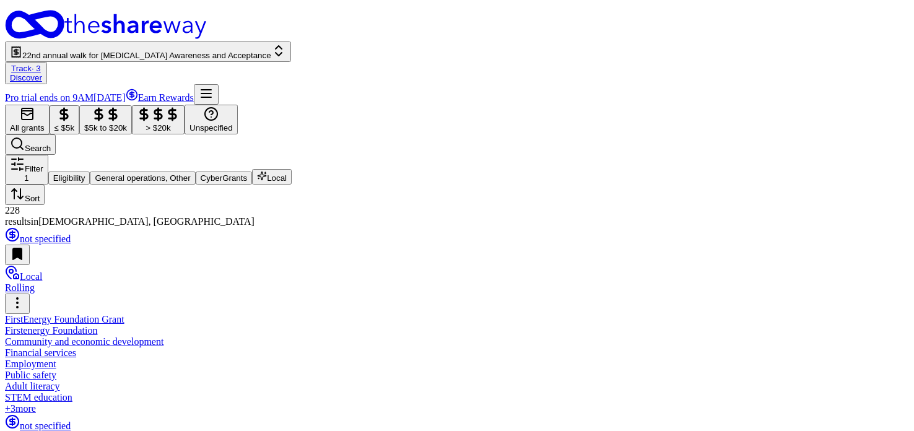
click at [364, 205] on div "228 results in Temple, PA" at bounding box center [457, 216] width 904 height 22
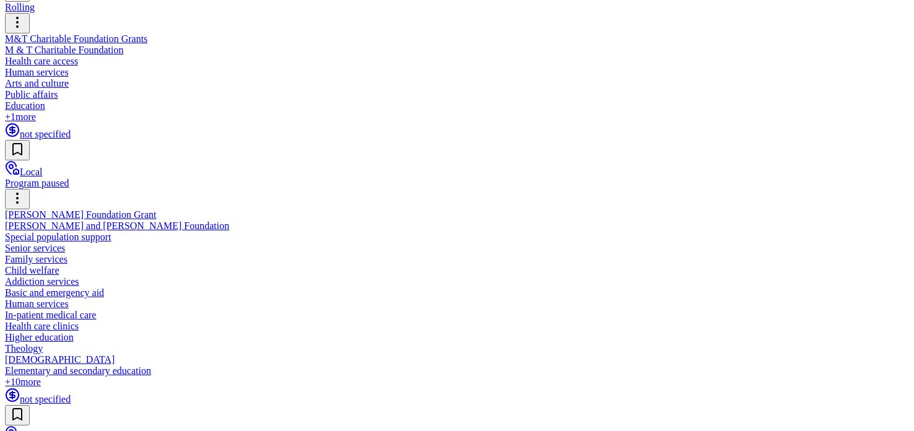
scroll to position [450, 0]
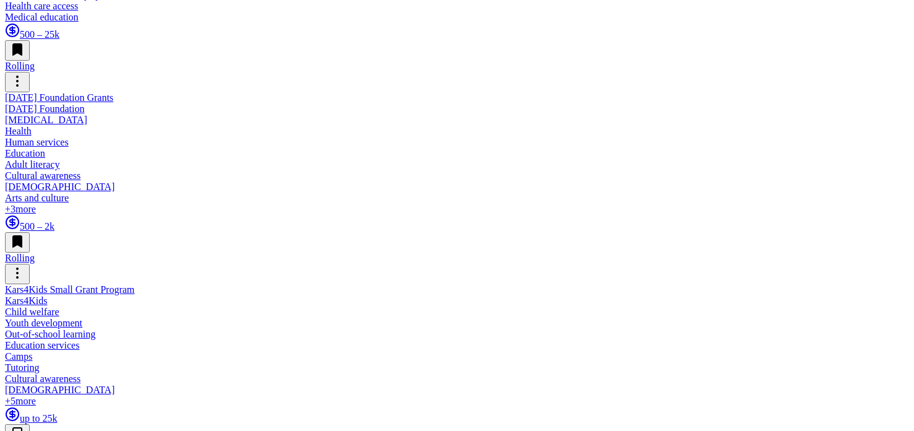
scroll to position [298, 0]
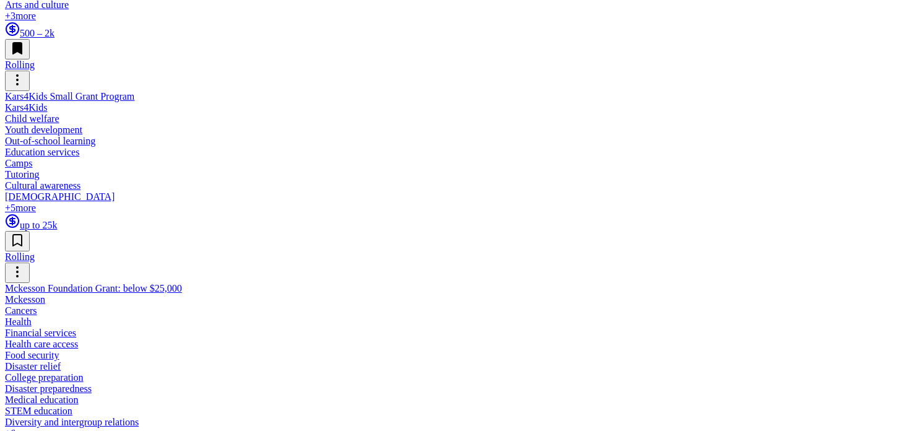
scroll to position [541, 0]
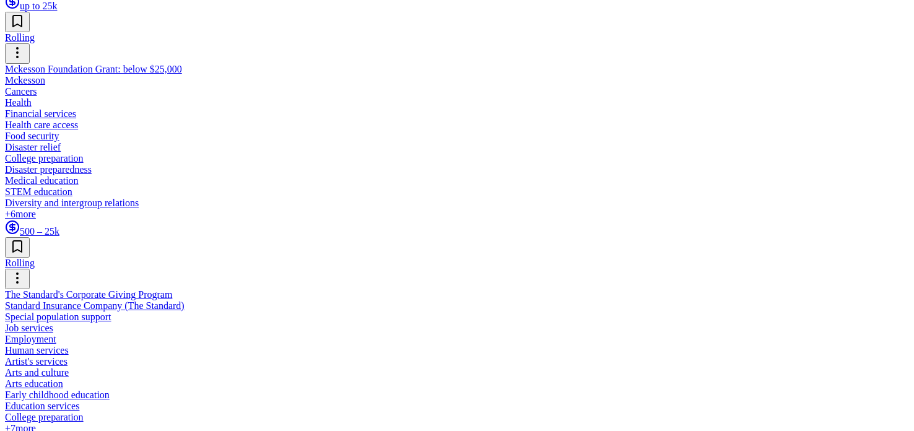
scroll to position [710, 0]
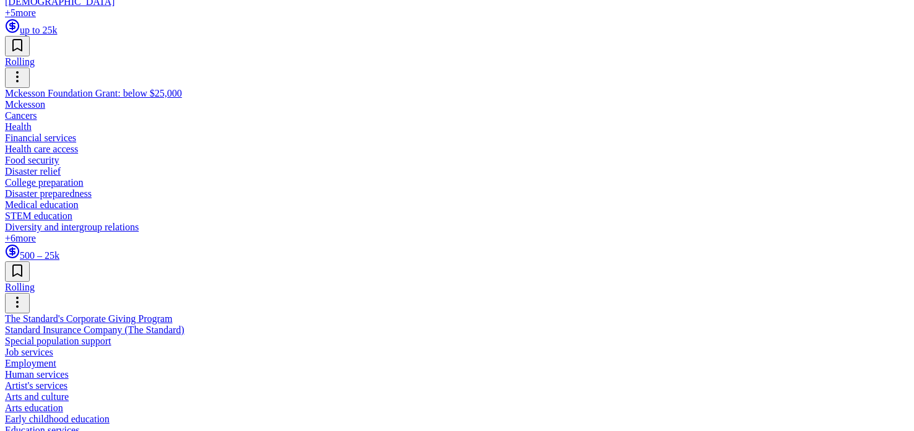
scroll to position [734, 0]
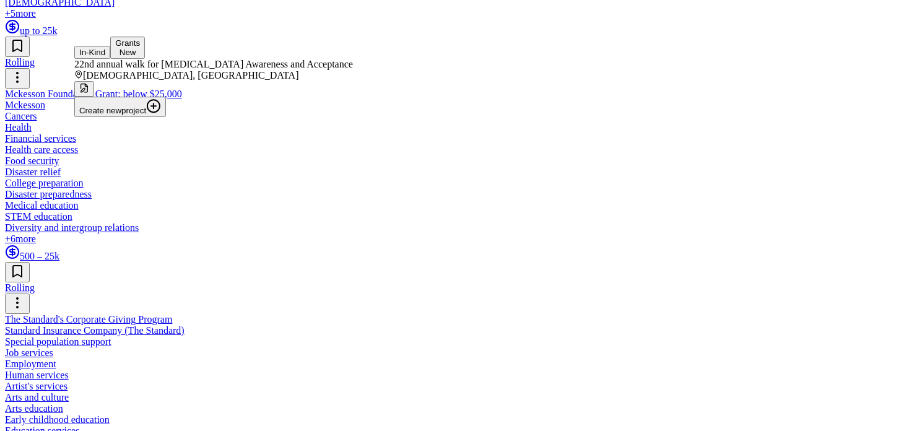
click at [108, 48] on button "In-Kind" at bounding box center [92, 52] width 36 height 13
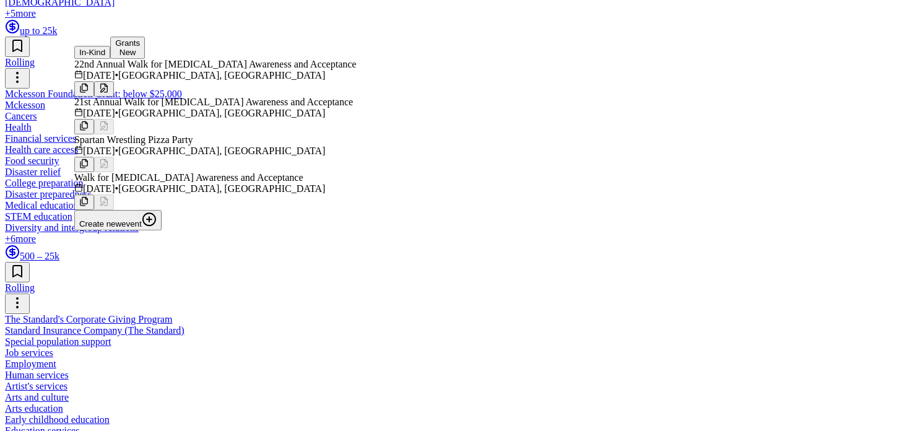
click at [109, 70] on div "22nd Annual Walk for [MEDICAL_DATA] Awareness and Acceptance" at bounding box center [215, 64] width 282 height 11
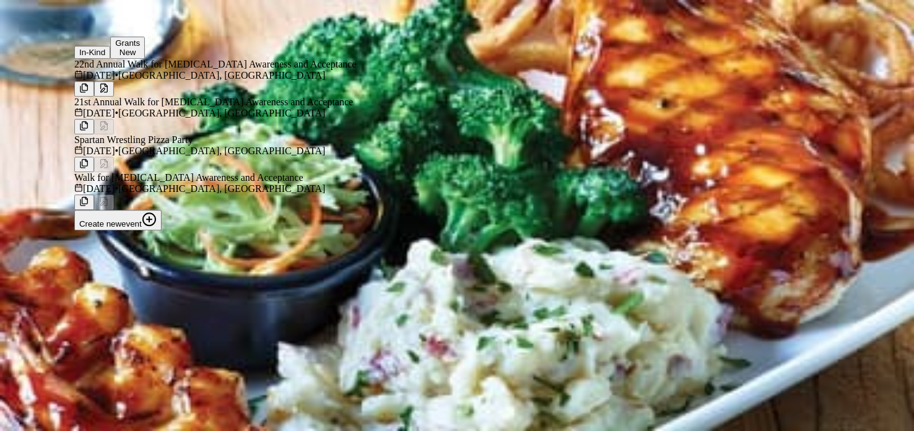
click at [499, 105] on div "Auction & raffle Meals Snacks Desserts Alcohol Beverages Search" at bounding box center [457, 130] width 904 height 50
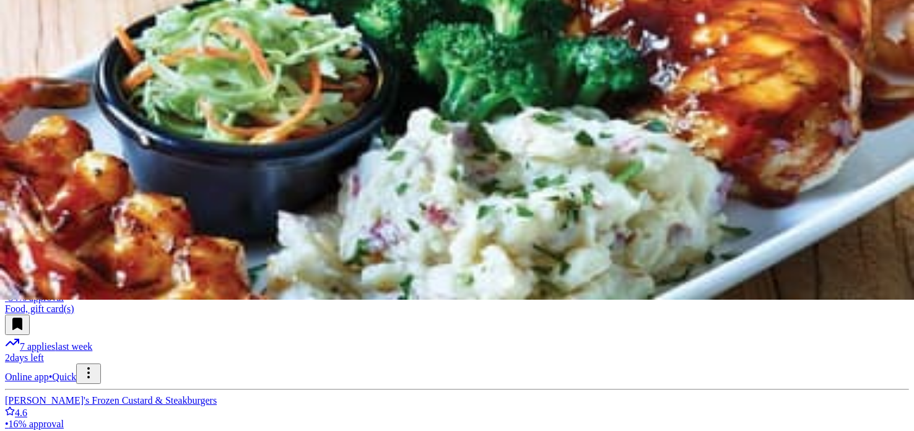
scroll to position [133, 0]
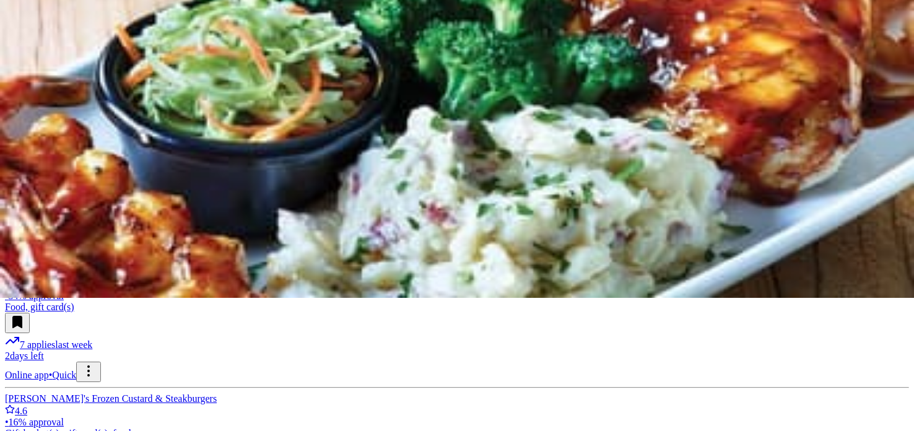
click at [40, 137] on div "4 days left" at bounding box center [457, 131] width 904 height 11
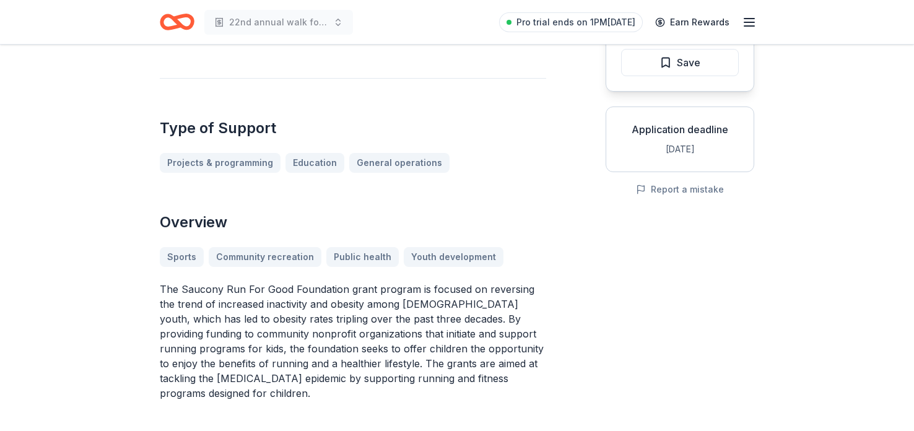
scroll to position [175, 0]
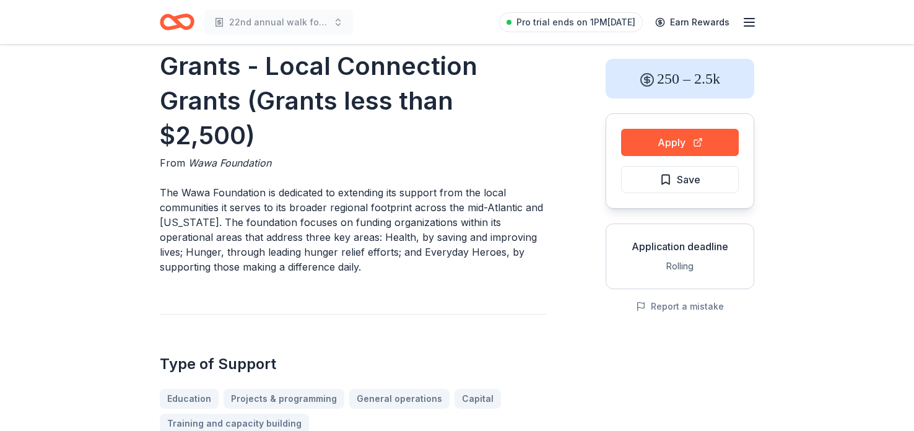
scroll to position [54, 0]
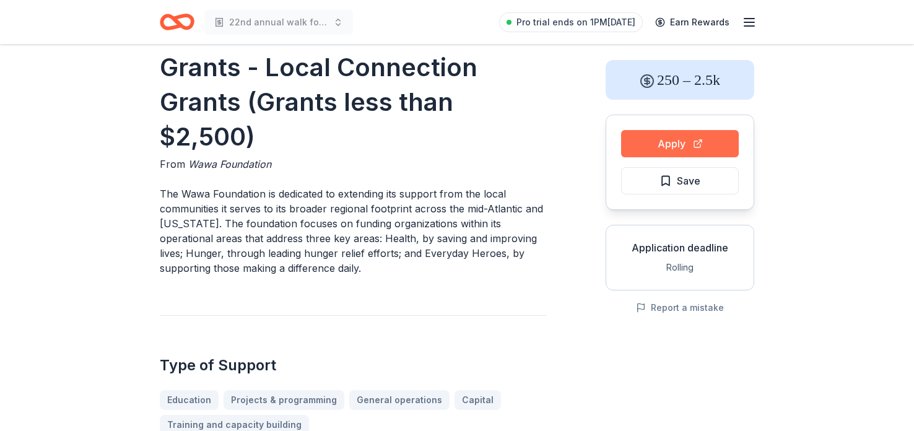
click at [719, 150] on button "Apply" at bounding box center [680, 143] width 118 height 27
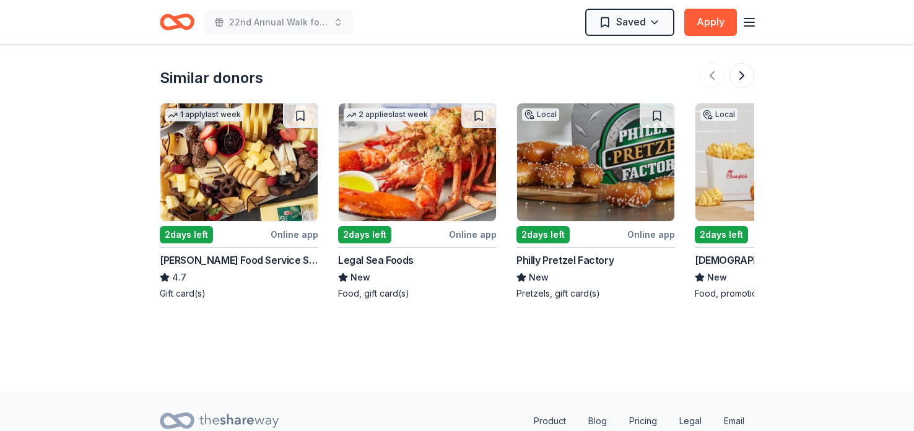
scroll to position [1177, 0]
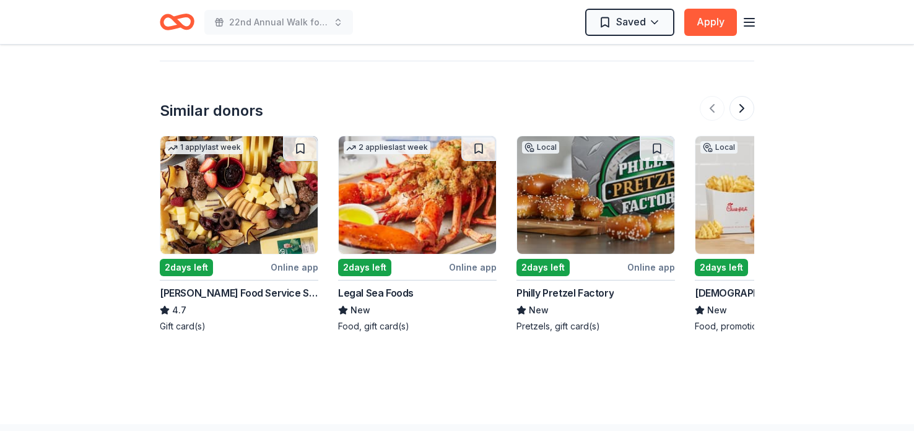
scroll to position [1109, 0]
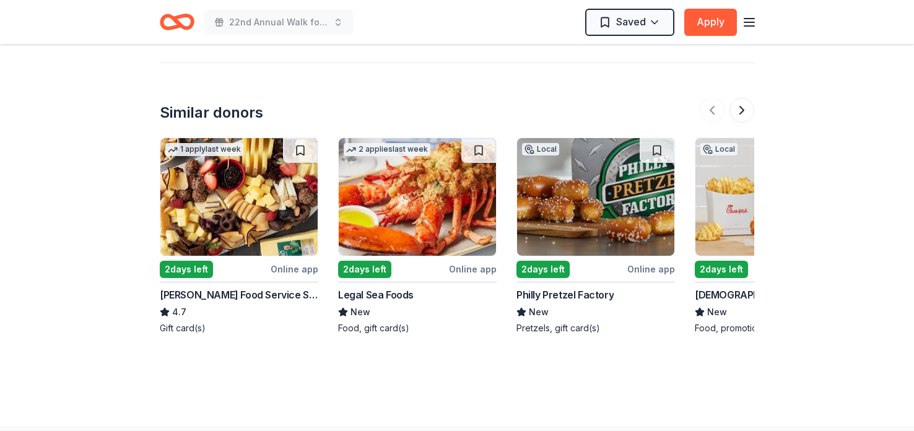
click at [555, 261] on div "2 days left" at bounding box center [542, 269] width 53 height 17
click at [392, 261] on div "2 days left" at bounding box center [392, 268] width 108 height 15
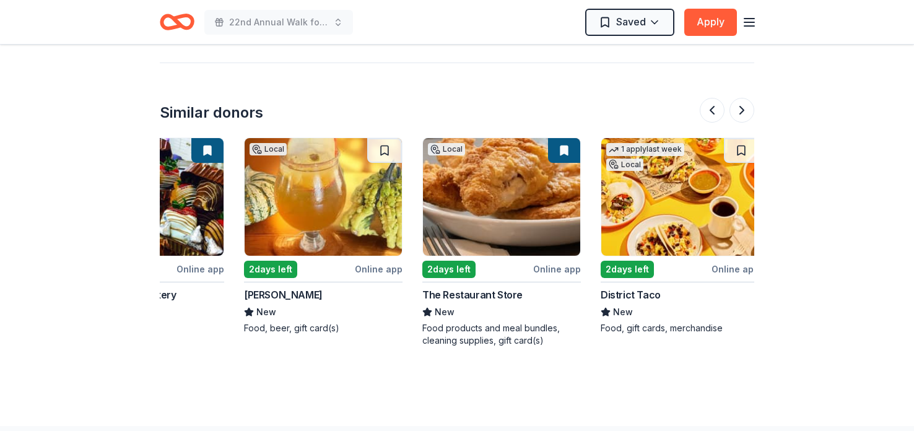
scroll to position [0, 1169]
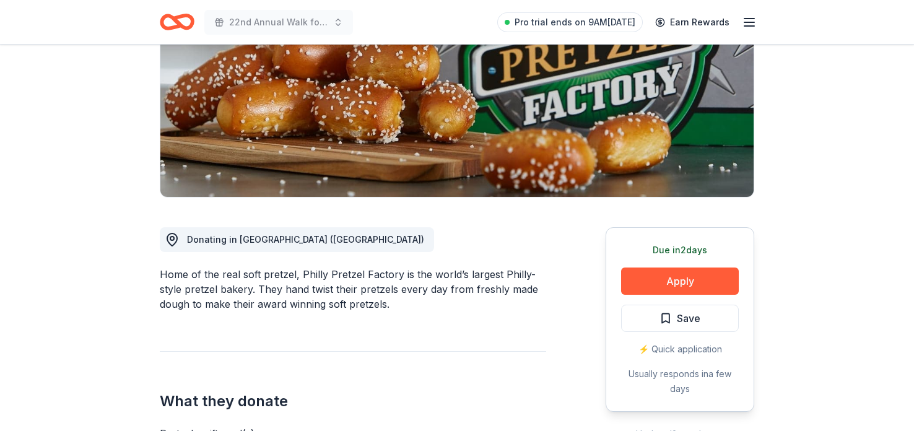
scroll to position [180, 0]
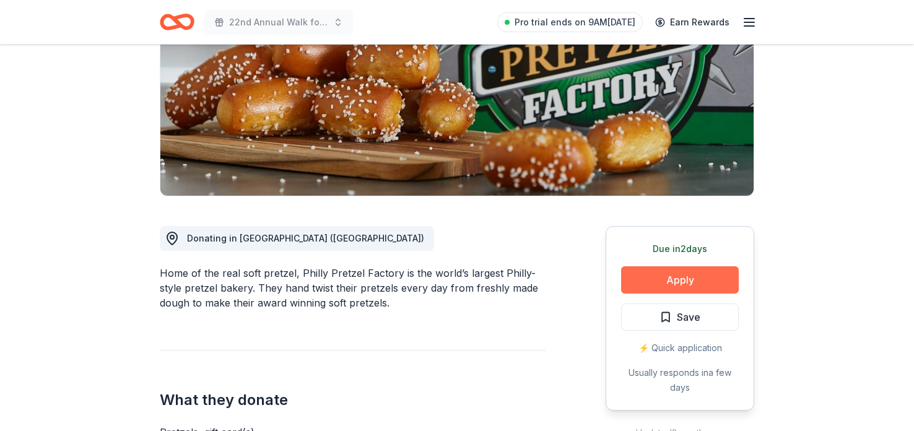
click at [714, 278] on button "Apply" at bounding box center [680, 279] width 118 height 27
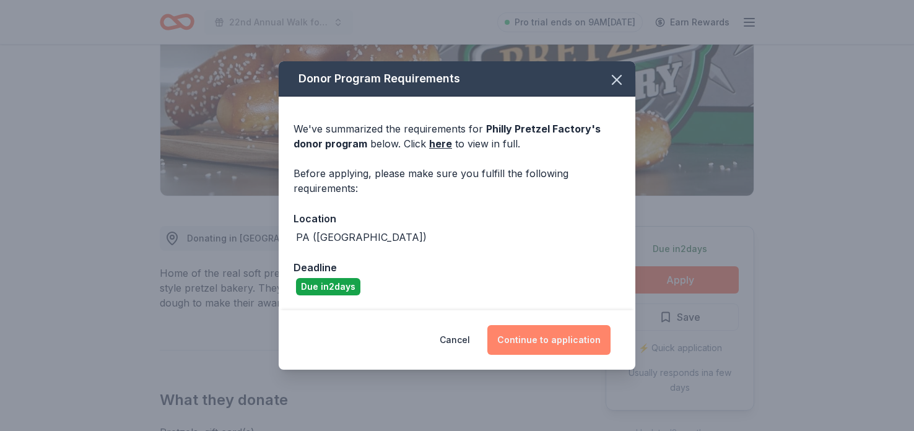
click at [578, 344] on button "Continue to application" at bounding box center [548, 340] width 123 height 30
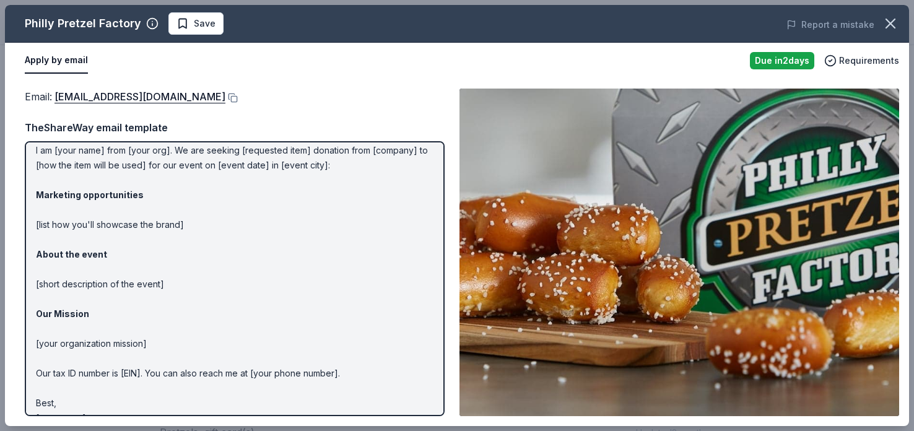
scroll to position [58, 0]
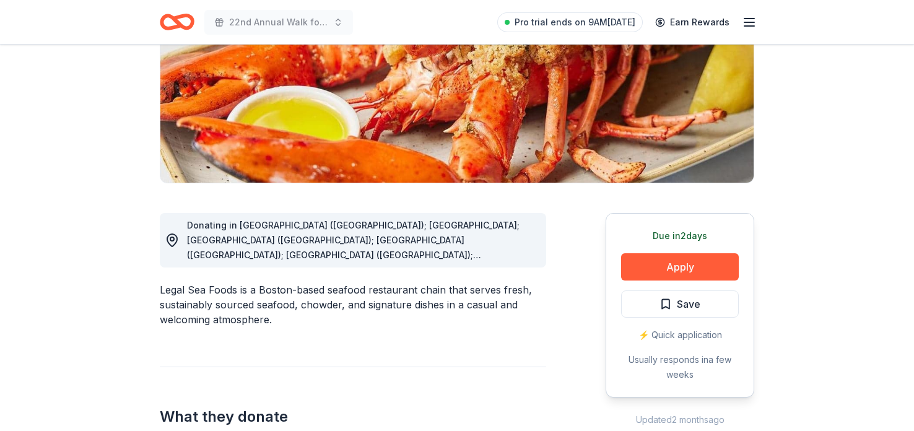
scroll to position [196, 0]
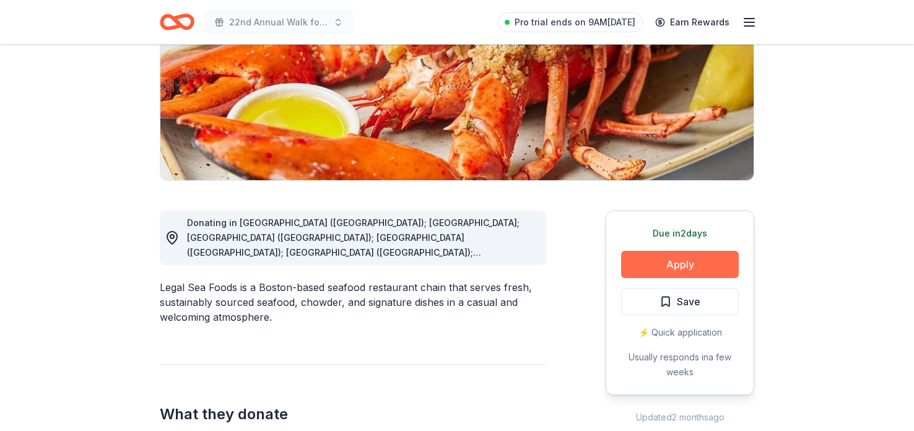
click at [664, 269] on button "Apply" at bounding box center [680, 264] width 118 height 27
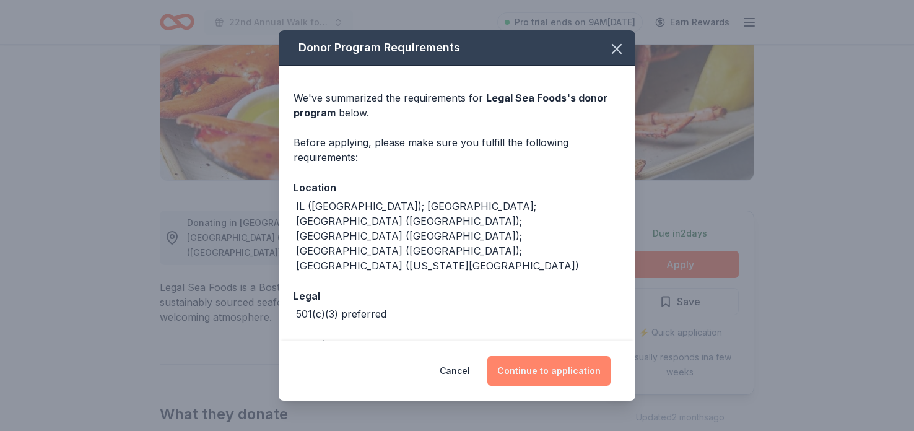
click at [554, 359] on button "Continue to application" at bounding box center [548, 371] width 123 height 30
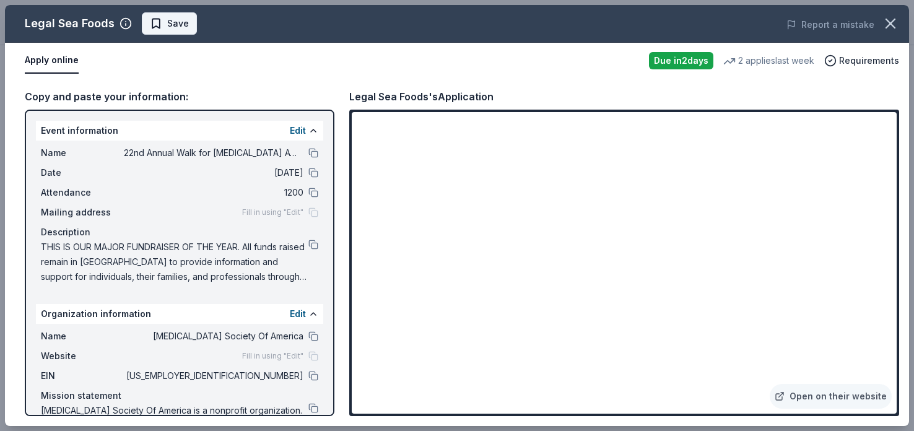
click at [155, 28] on span "Save" at bounding box center [169, 23] width 39 height 15
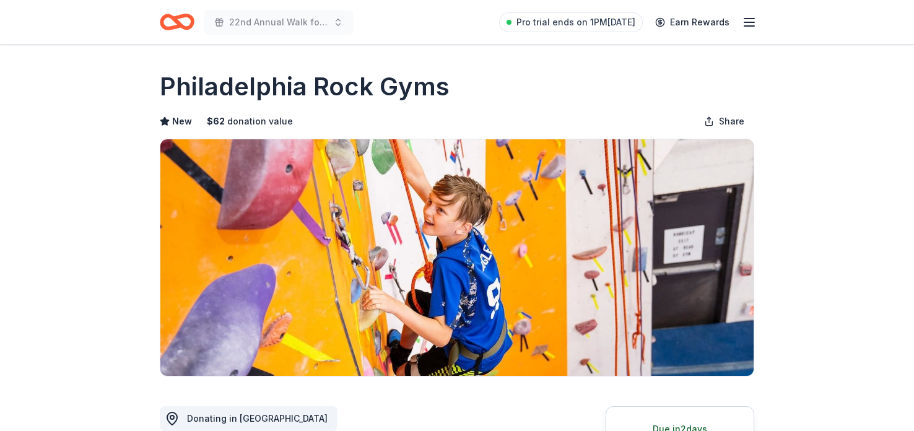
scroll to position [240, 0]
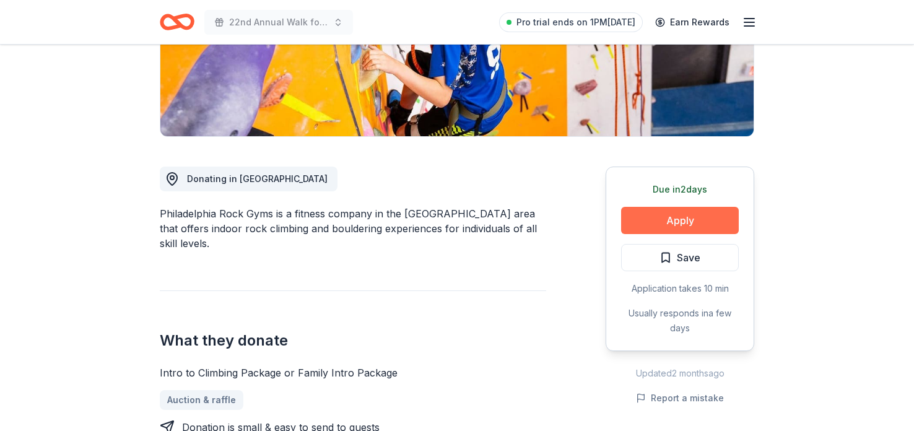
click at [679, 225] on button "Apply" at bounding box center [680, 220] width 118 height 27
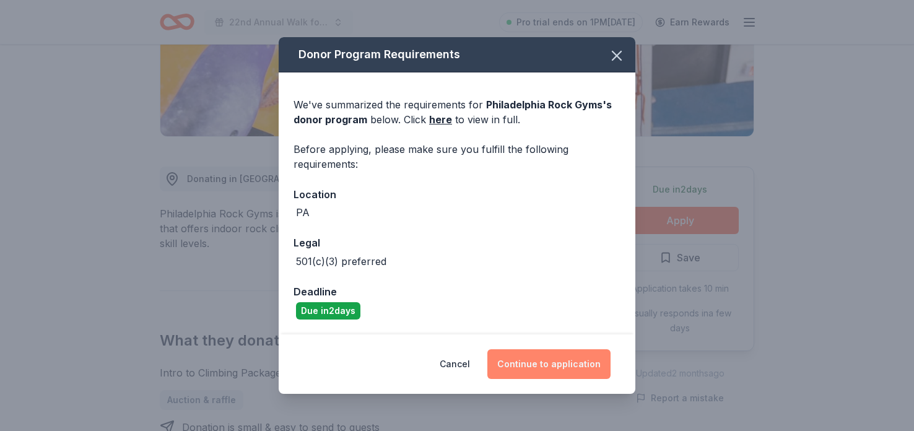
click at [598, 360] on button "Continue to application" at bounding box center [548, 364] width 123 height 30
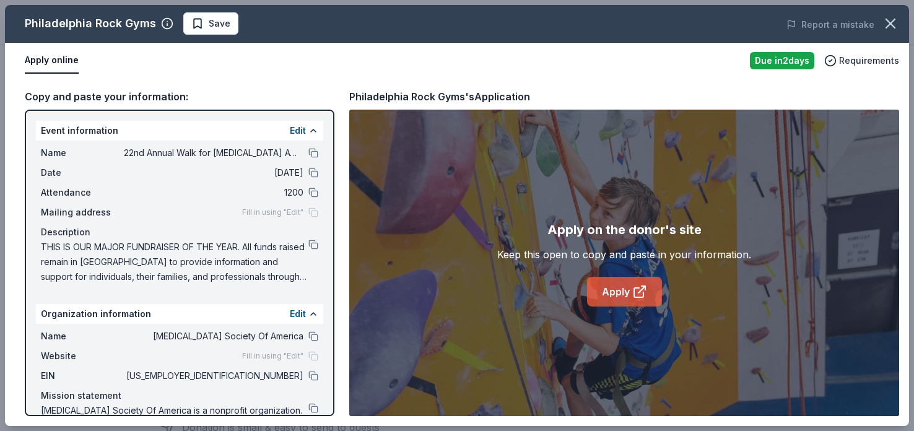
click at [637, 289] on icon at bounding box center [639, 291] width 15 height 15
click at [606, 281] on link "Apply" at bounding box center [624, 292] width 75 height 30
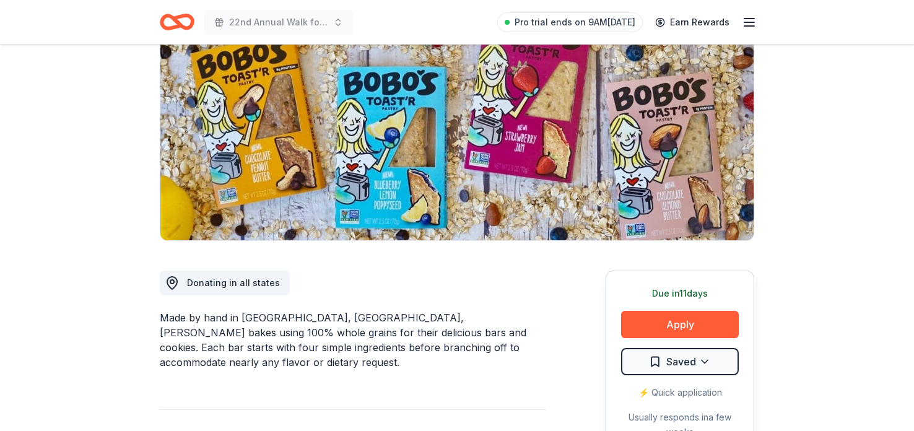
scroll to position [148, 0]
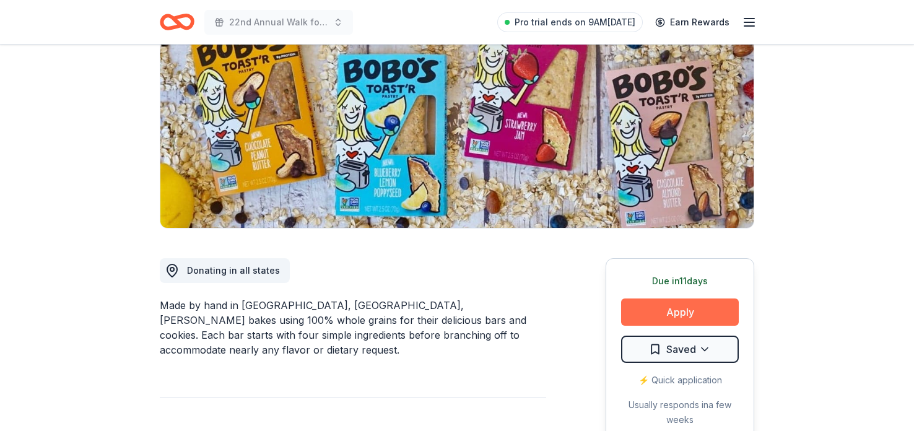
click at [683, 318] on button "Apply" at bounding box center [680, 311] width 118 height 27
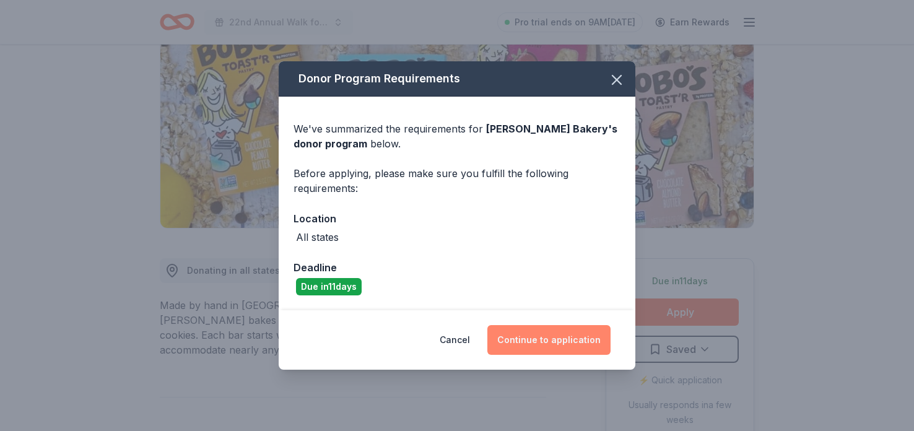
click at [586, 344] on button "Continue to application" at bounding box center [548, 340] width 123 height 30
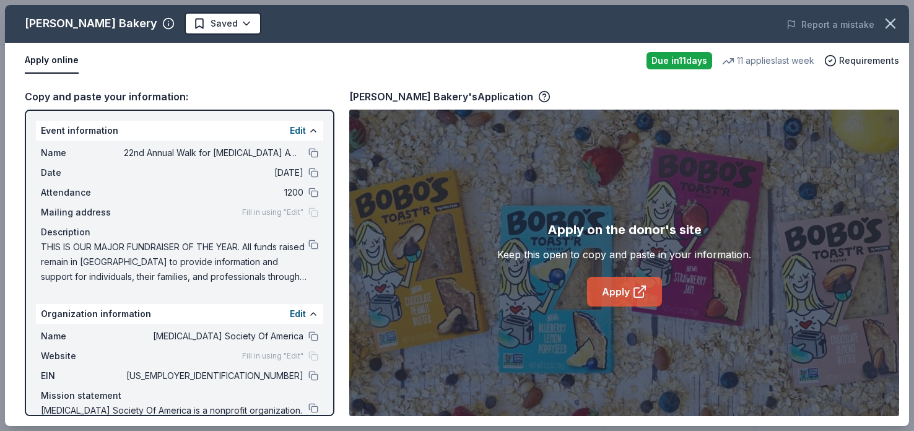
click at [624, 302] on link "Apply" at bounding box center [624, 292] width 75 height 30
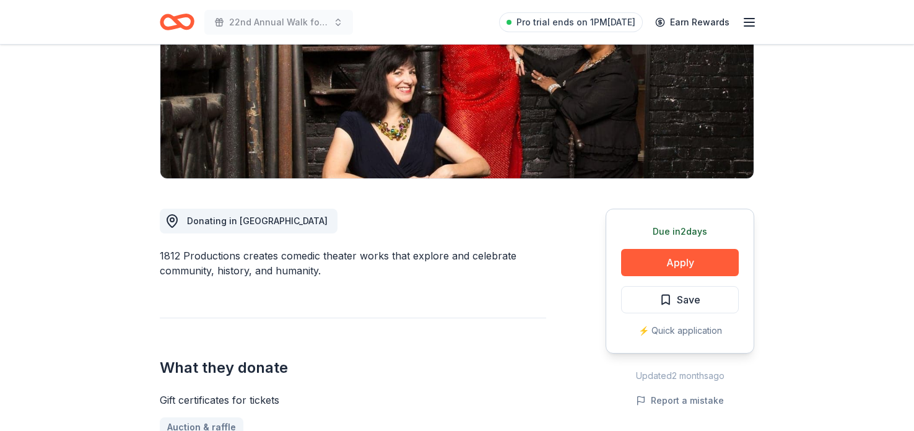
scroll to position [198, 0]
click at [651, 259] on button "Apply" at bounding box center [680, 262] width 118 height 27
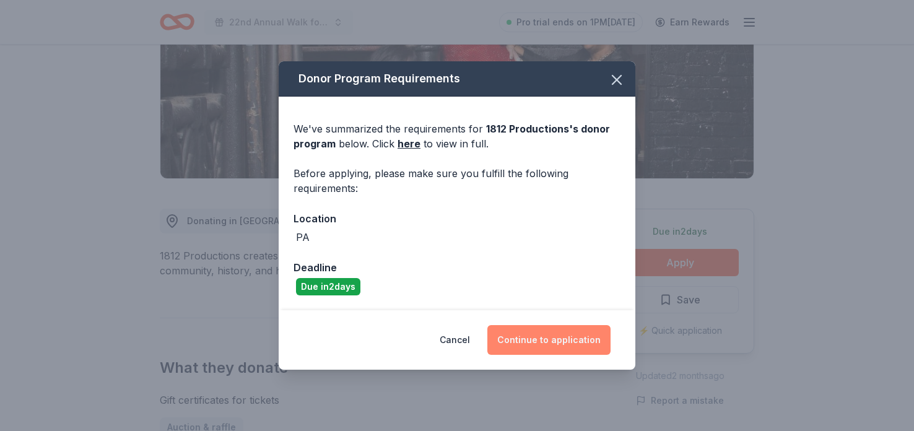
click at [554, 343] on button "Continue to application" at bounding box center [548, 340] width 123 height 30
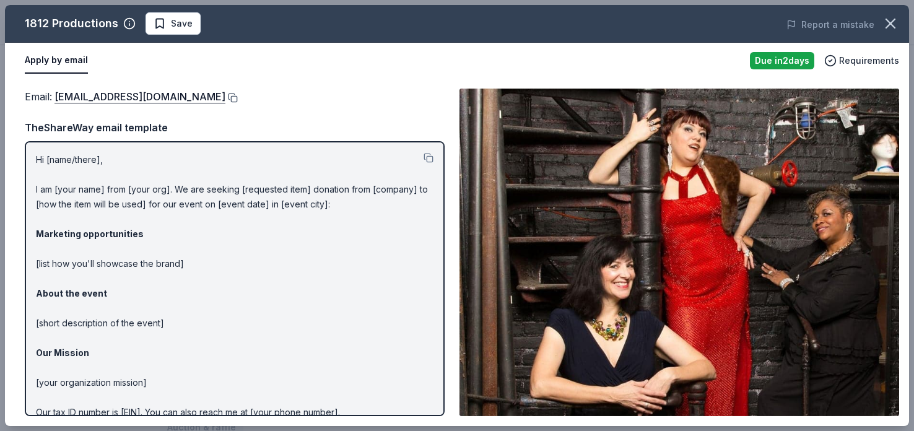
click at [225, 97] on button at bounding box center [231, 98] width 12 height 10
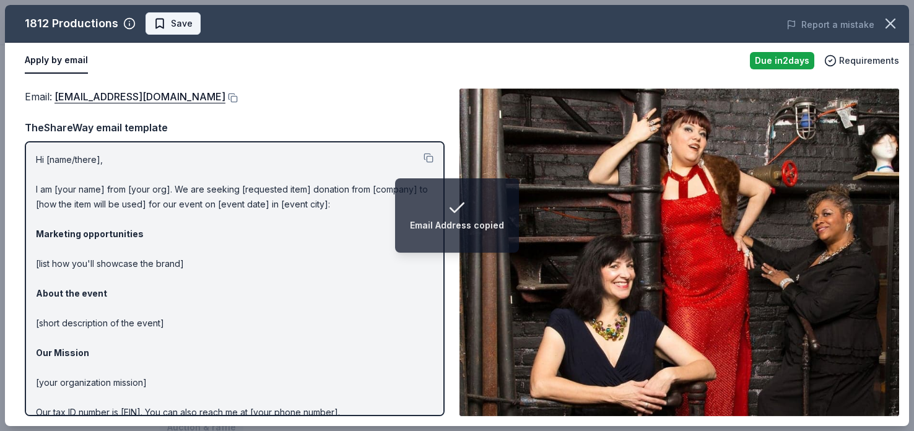
click at [171, 26] on span "Save" at bounding box center [182, 23] width 22 height 15
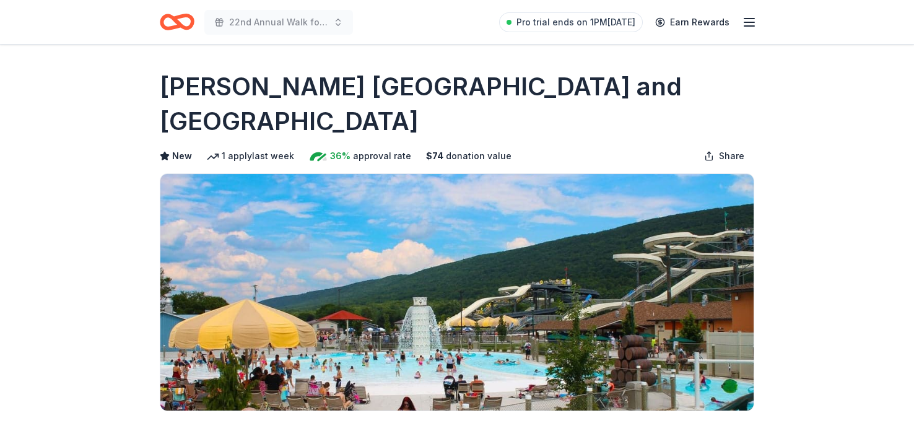
scroll to position [165, 0]
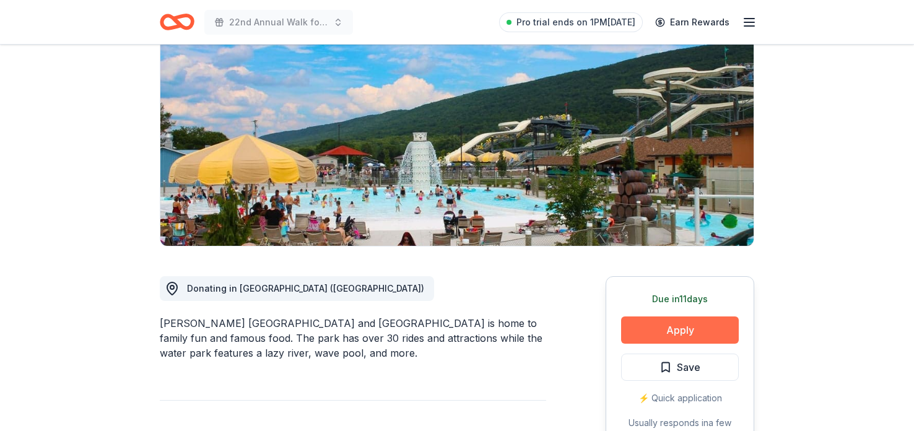
click at [673, 326] on button "Apply" at bounding box center [680, 329] width 118 height 27
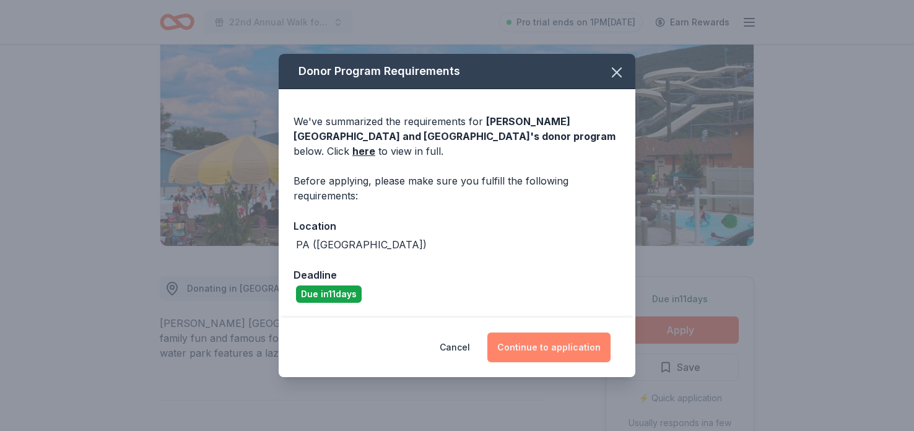
click at [542, 354] on button "Continue to application" at bounding box center [548, 348] width 123 height 30
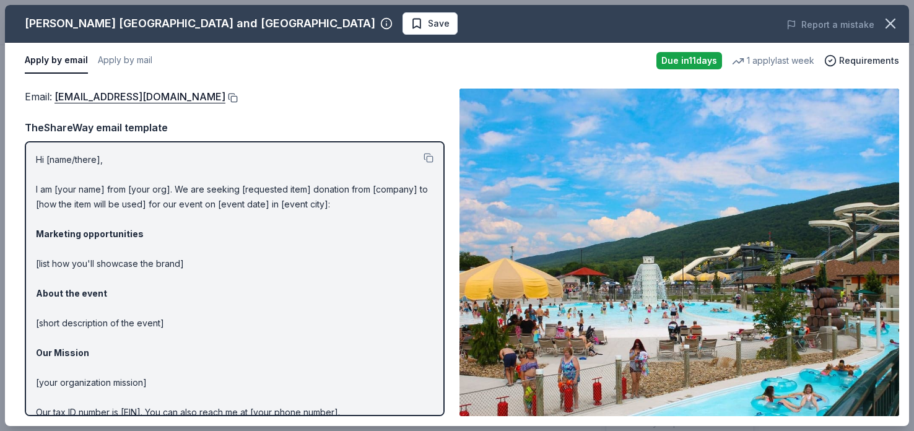
click at [225, 95] on button at bounding box center [231, 98] width 12 height 10
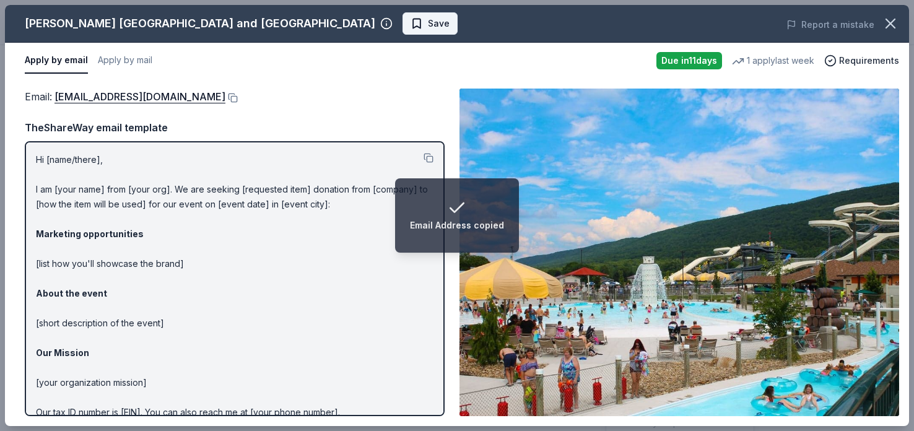
click at [428, 29] on span "Save" at bounding box center [439, 23] width 22 height 15
